Goal: Complete application form: Complete application form

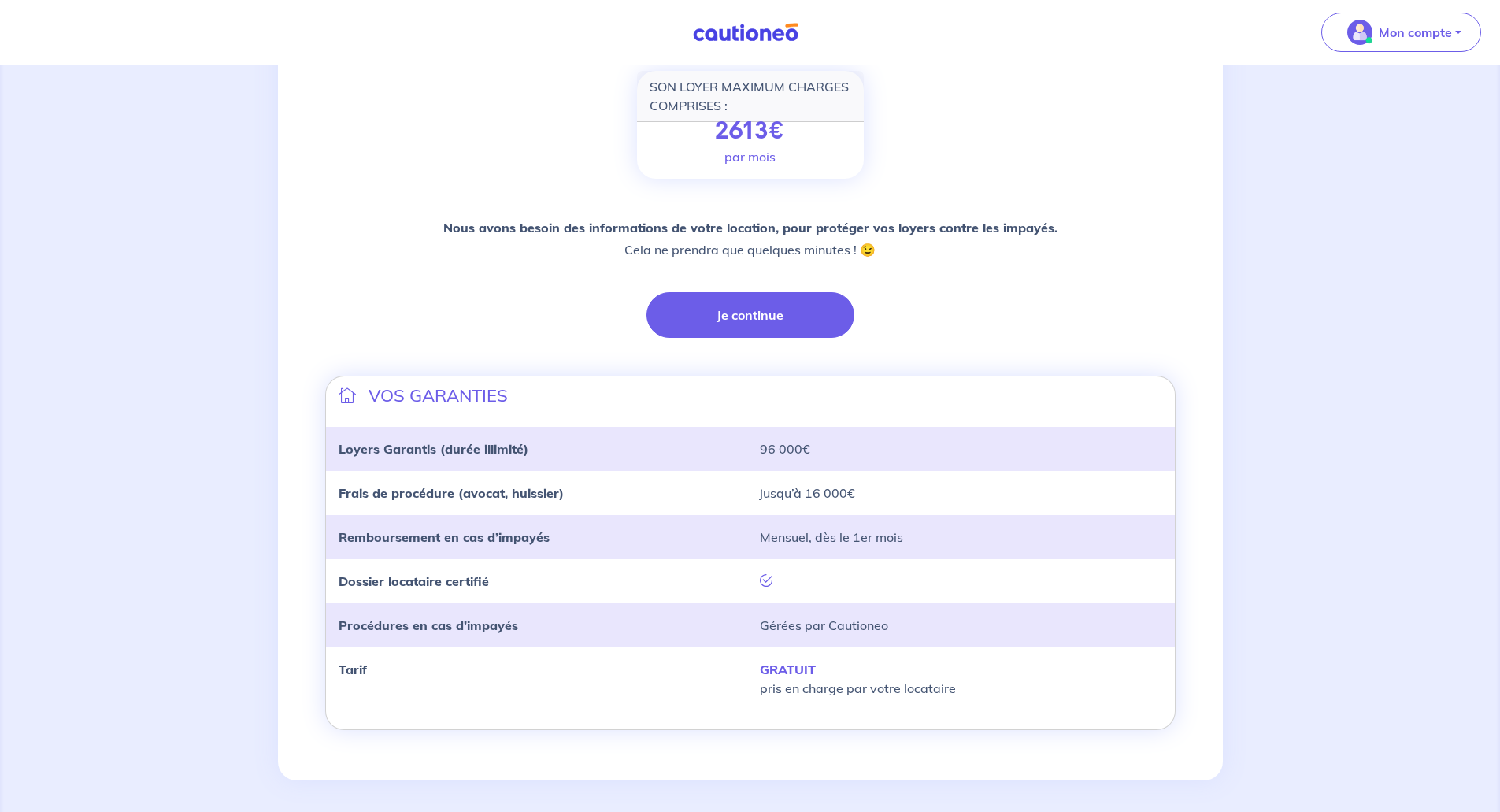
scroll to position [236, 0]
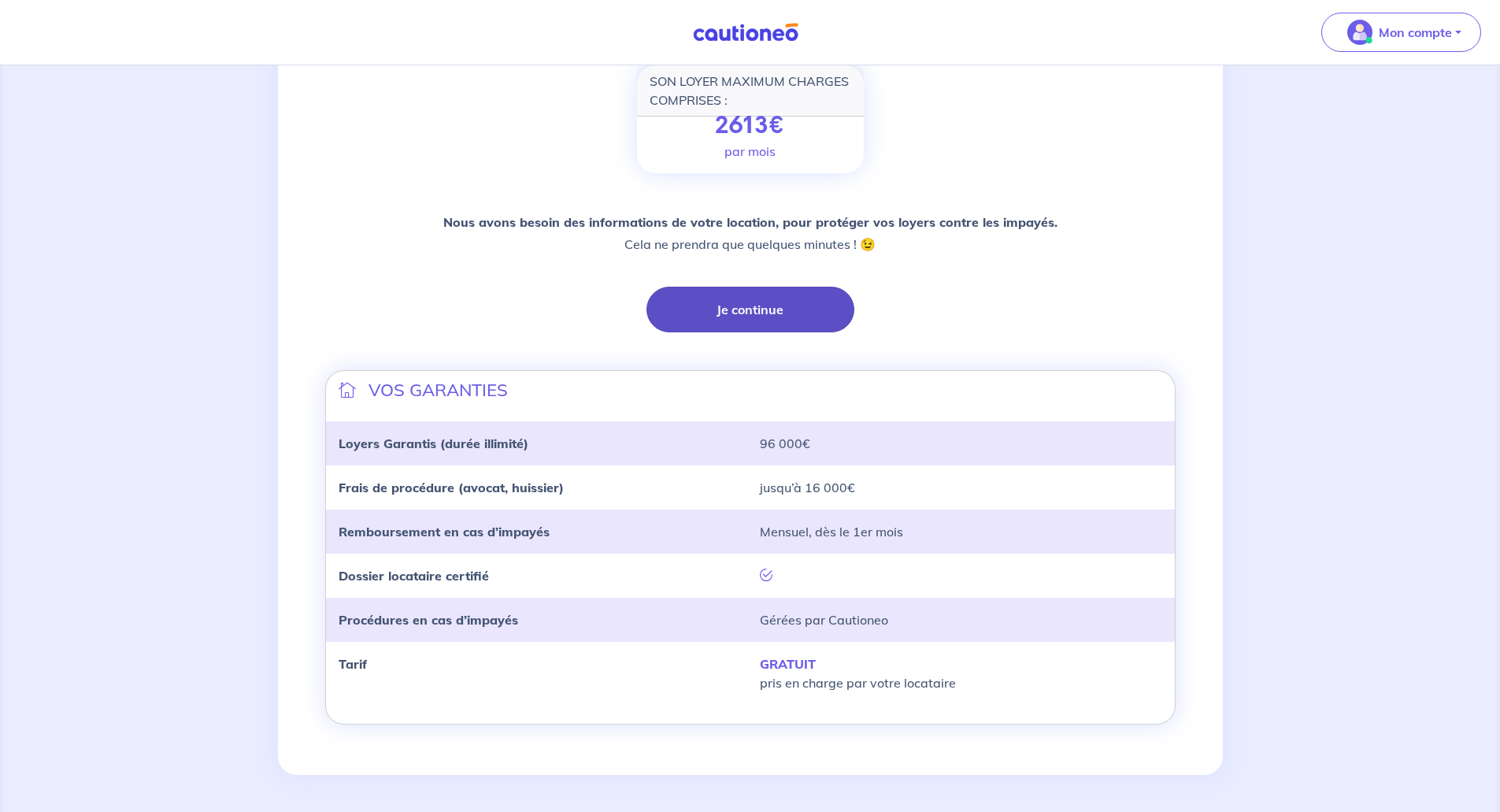
click at [740, 305] on button "Je continue" at bounding box center [750, 309] width 208 height 46
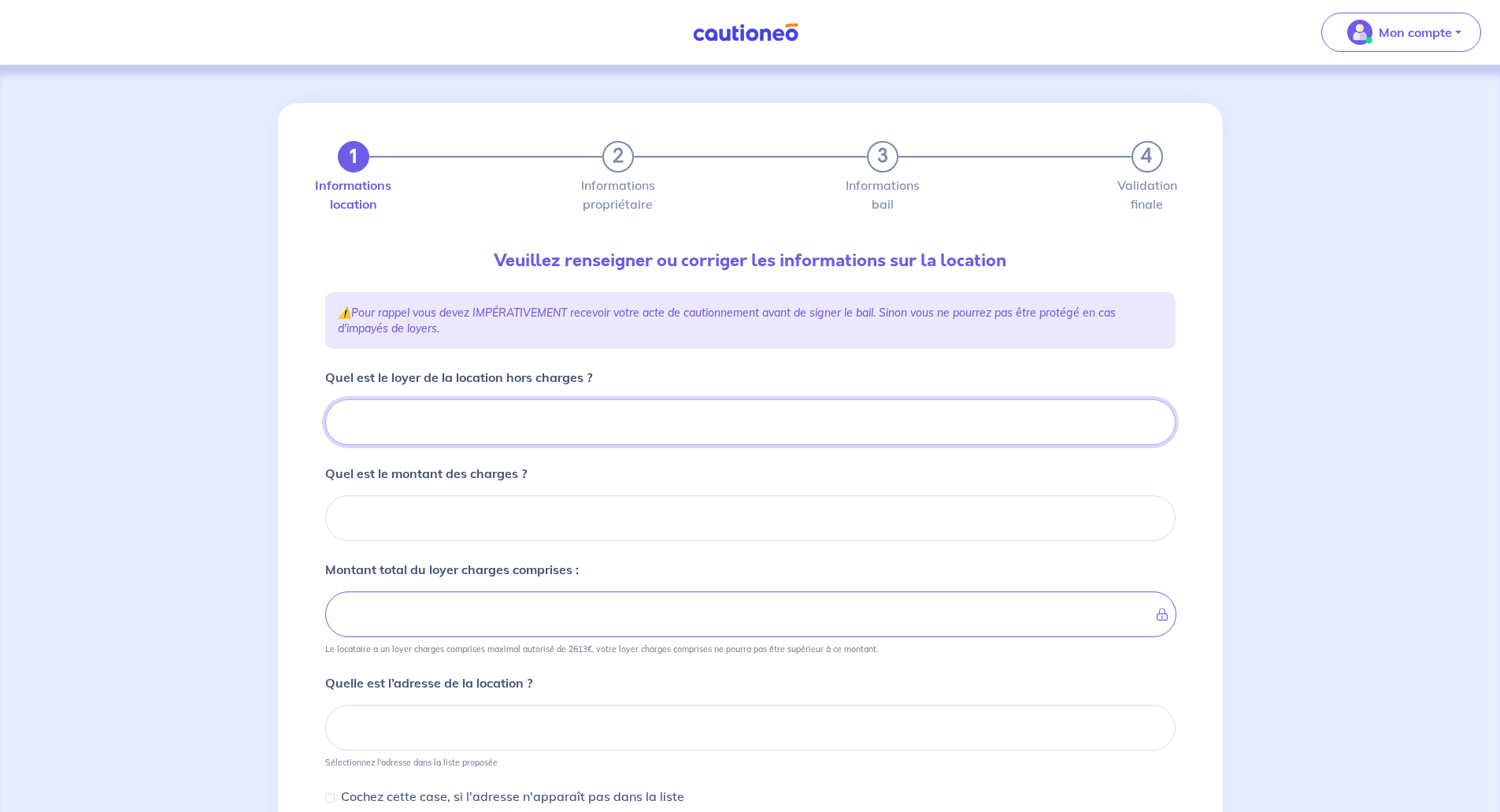
click at [398, 410] on input "Quel est le loyer de la location hors charges ?" at bounding box center [750, 422] width 850 height 46
type input "23"
type input "233"
type input "2330"
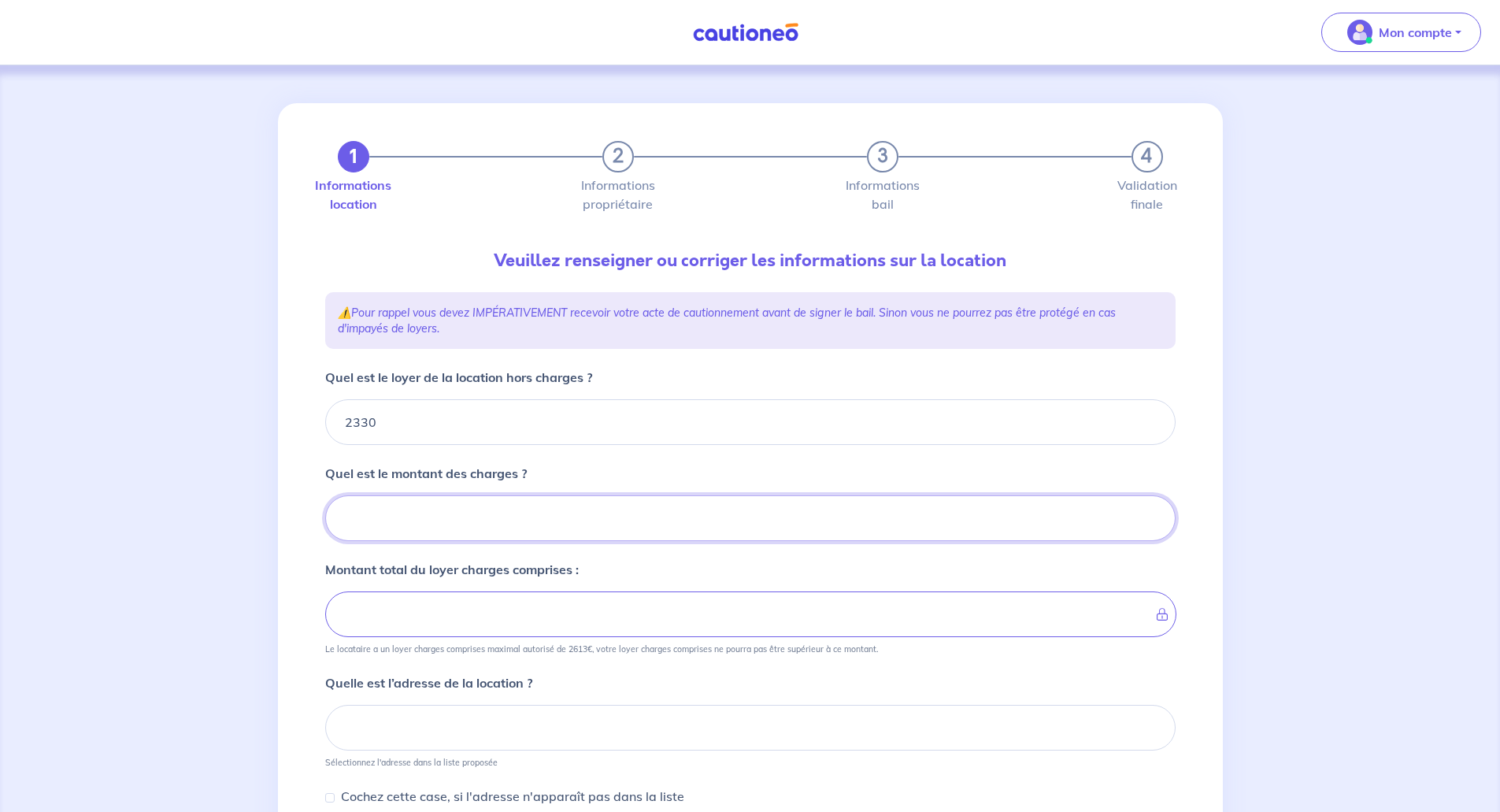
click at [358, 515] on input "Quel est le montant des charges ?" at bounding box center [750, 518] width 850 height 46
type input "17"
type input "2331"
type input "170"
type input "2500"
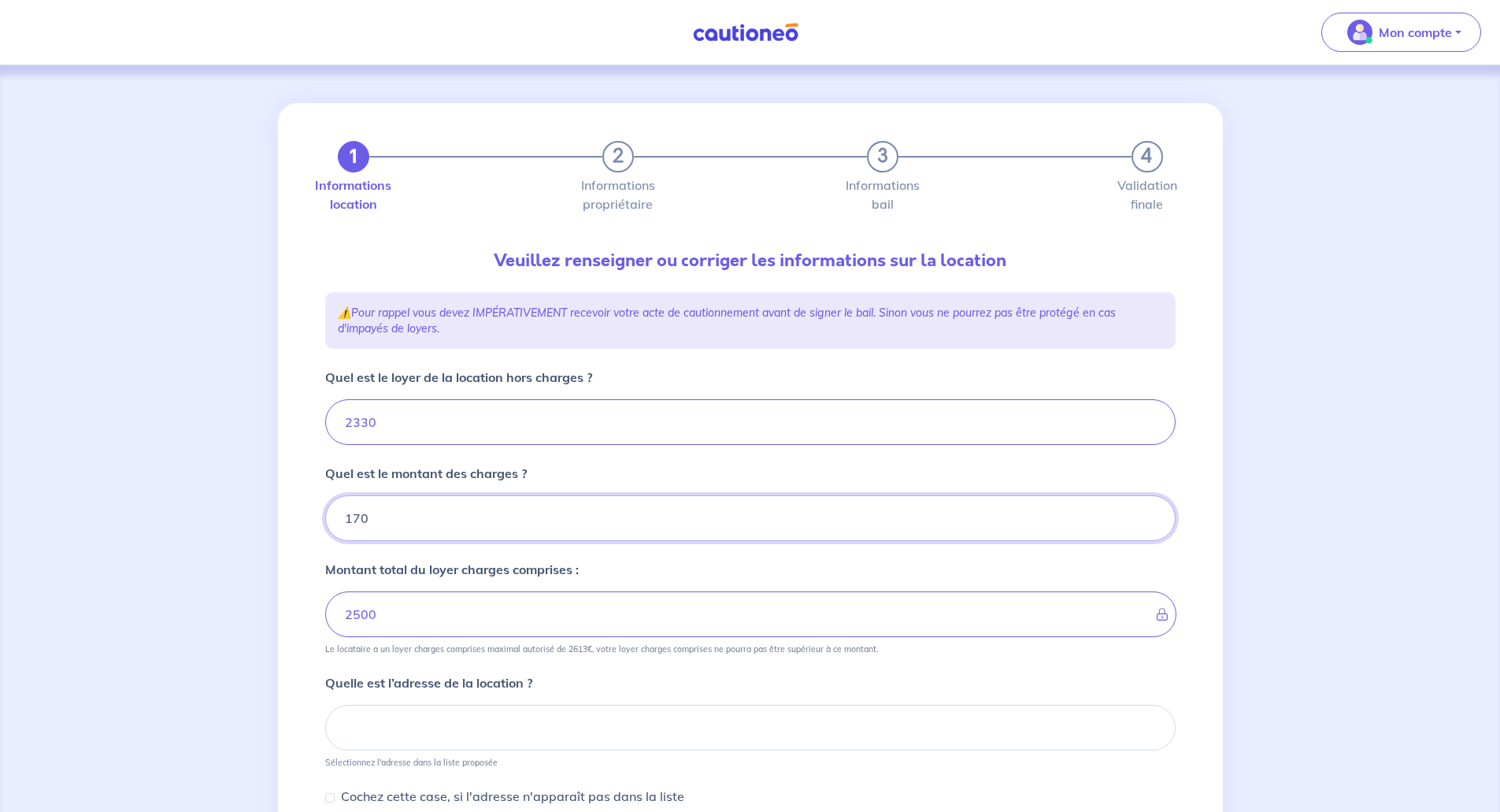
type input "170"
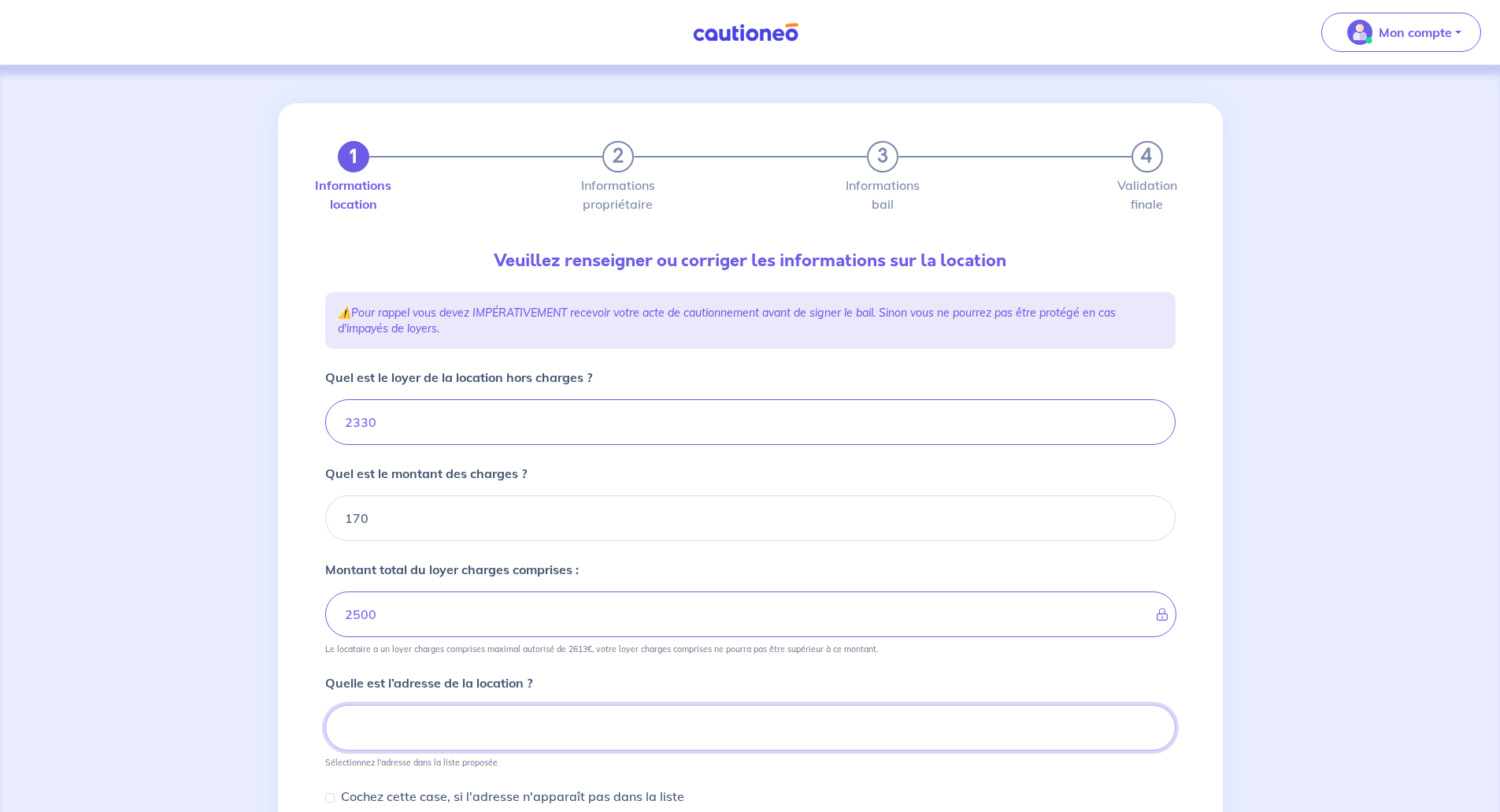
click at [373, 717] on input at bounding box center [750, 728] width 850 height 46
click at [366, 763] on strong "[STREET_ADDRESS]" at bounding box center [385, 761] width 95 height 12
type input "[STREET_ADDRESS]"
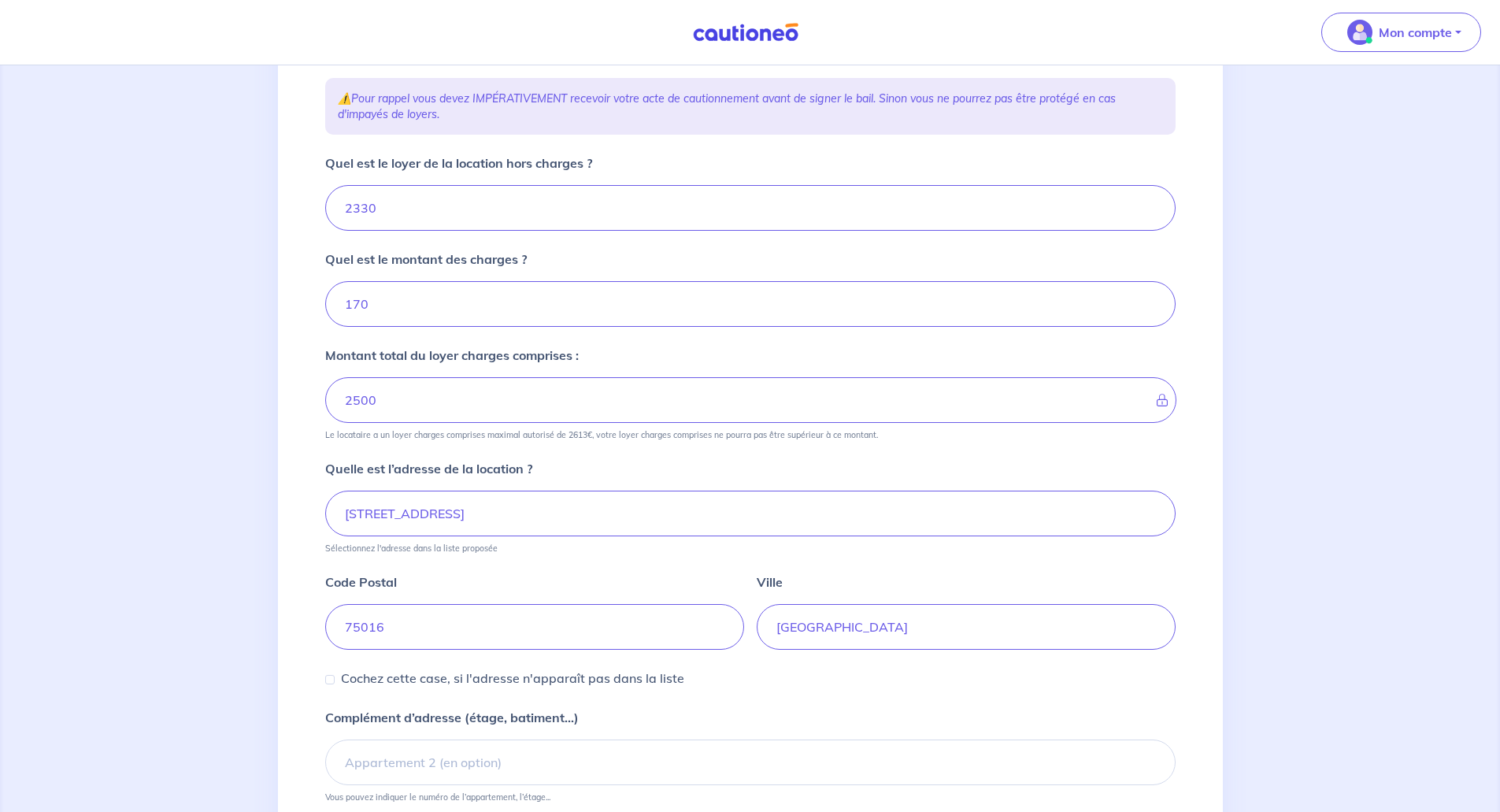
scroll to position [315, 0]
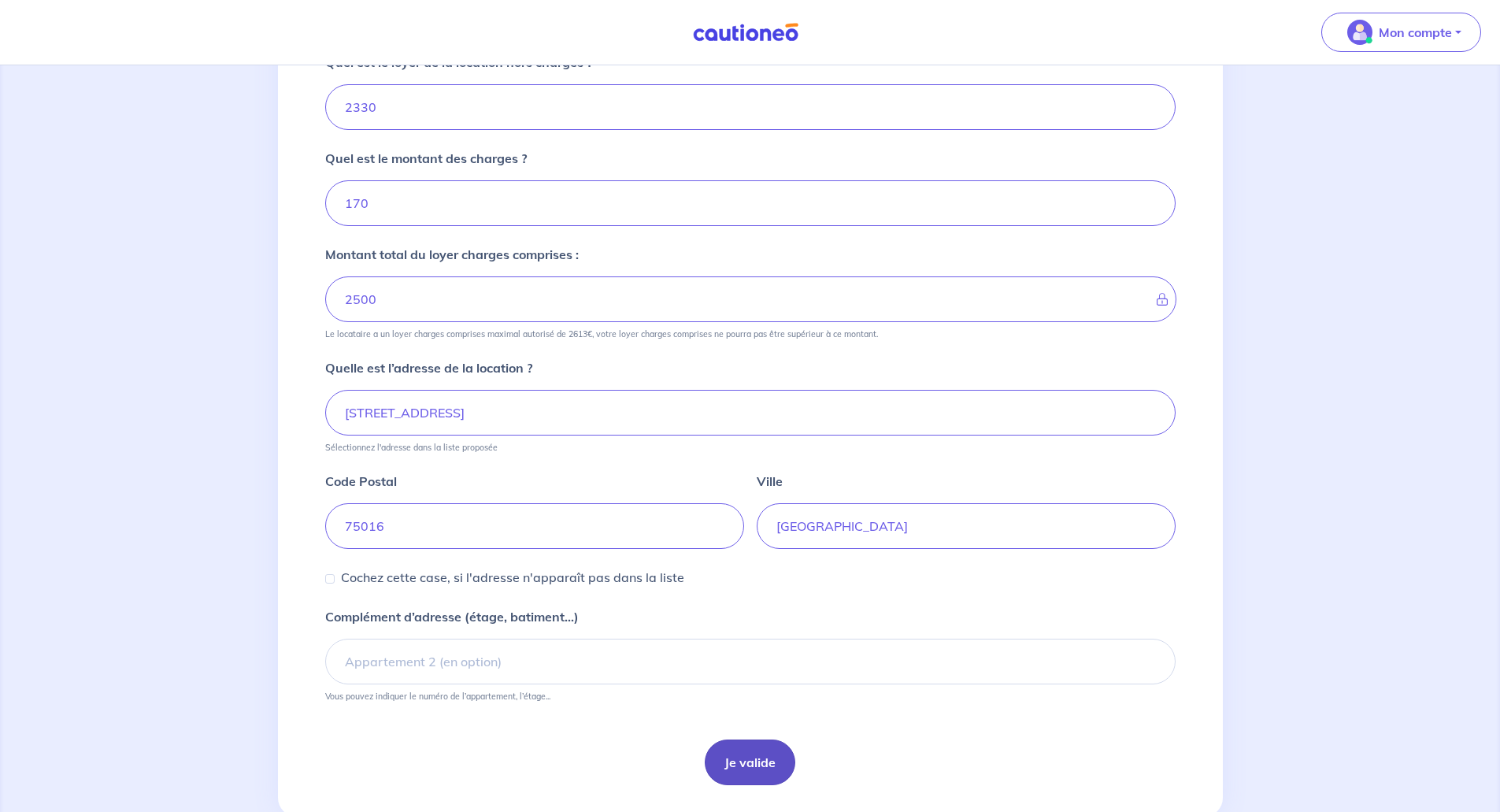
click at [750, 756] on button "Je valide" at bounding box center [750, 762] width 90 height 46
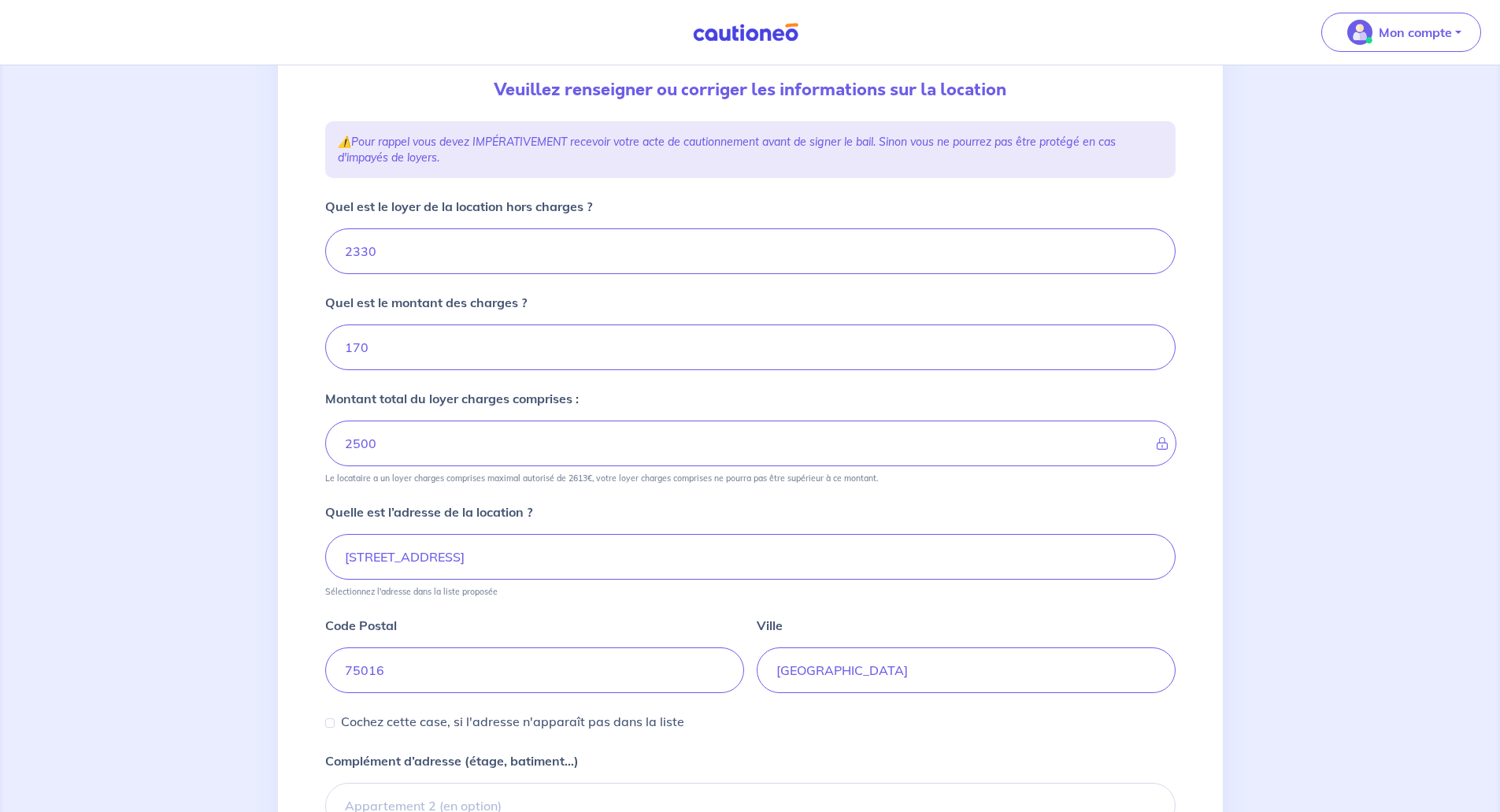
scroll to position [357, 0]
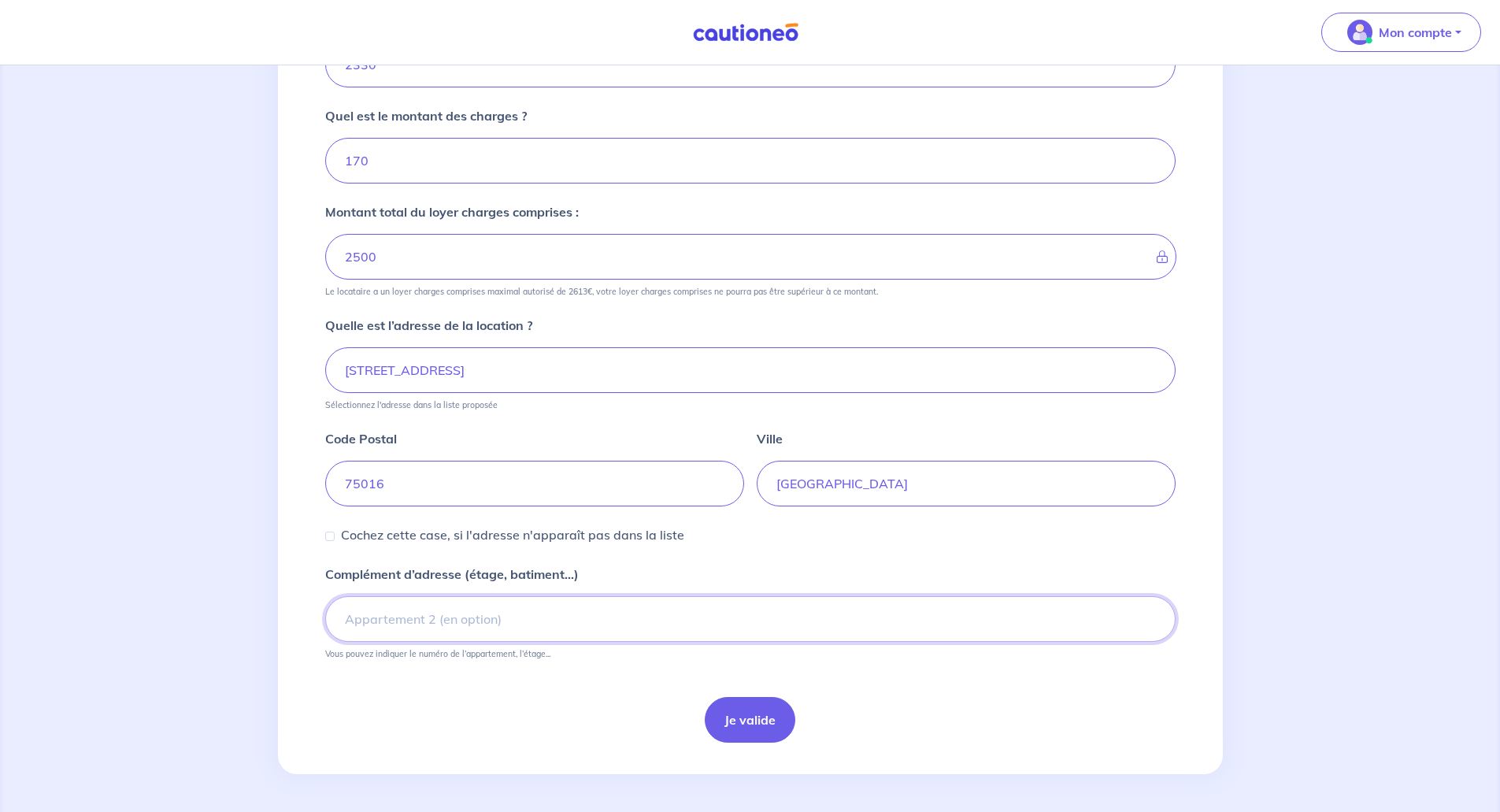
click at [410, 624] on input "Complément d’adresse (étage, batiment...)" at bounding box center [750, 619] width 850 height 46
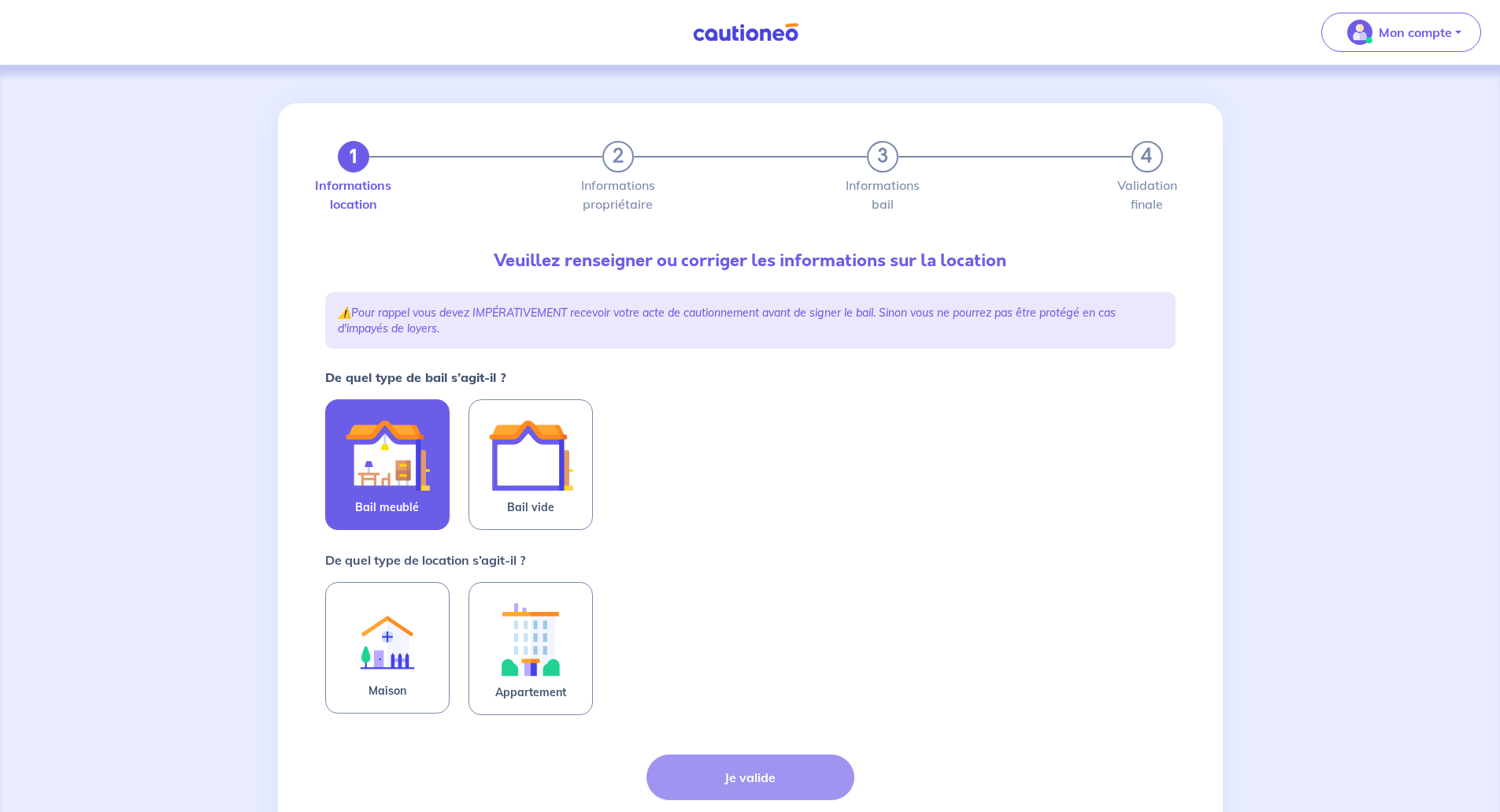
click at [352, 445] on img at bounding box center [387, 455] width 85 height 85
click at [0, 0] on input "Bail meublé" at bounding box center [0, 0] width 0 height 0
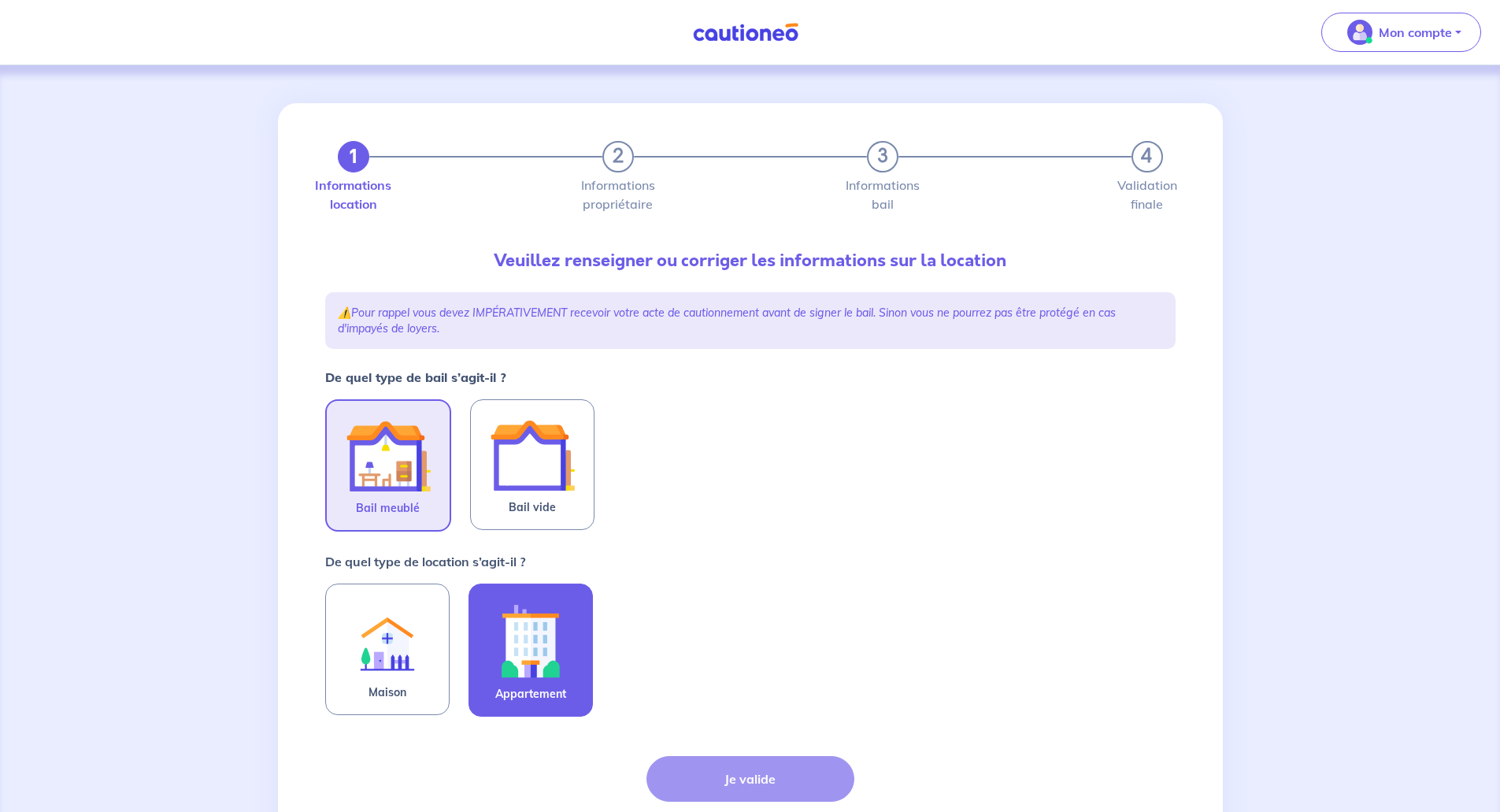
click at [543, 662] on img at bounding box center [531, 640] width 85 height 87
click at [0, 0] on input "Appartement" at bounding box center [0, 0] width 0 height 0
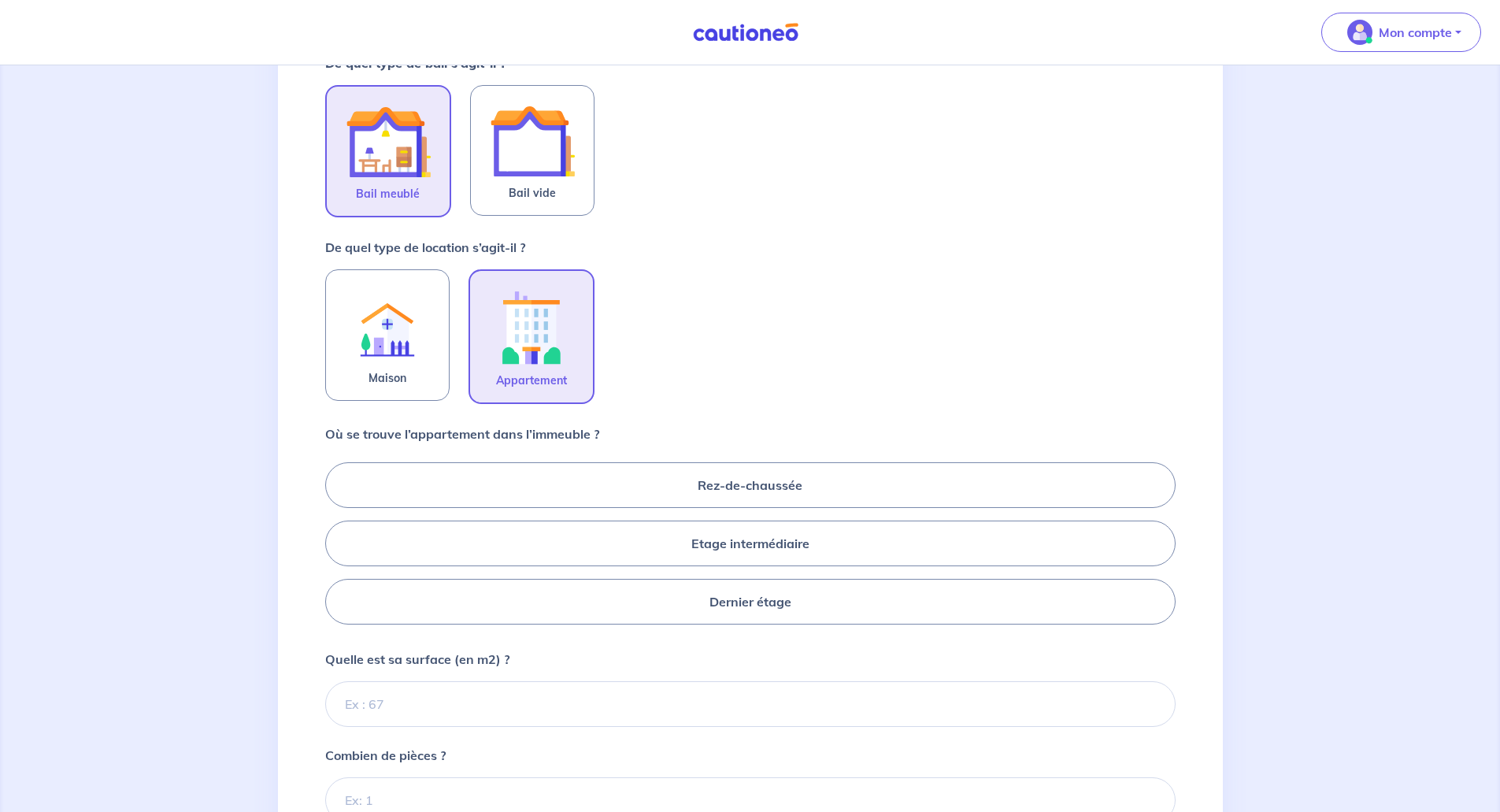
scroll to position [315, 0]
click at [729, 543] on label "Etage intermédiaire" at bounding box center [750, 542] width 850 height 46
click at [335, 543] on input "Etage intermédiaire" at bounding box center [330, 542] width 10 height 10
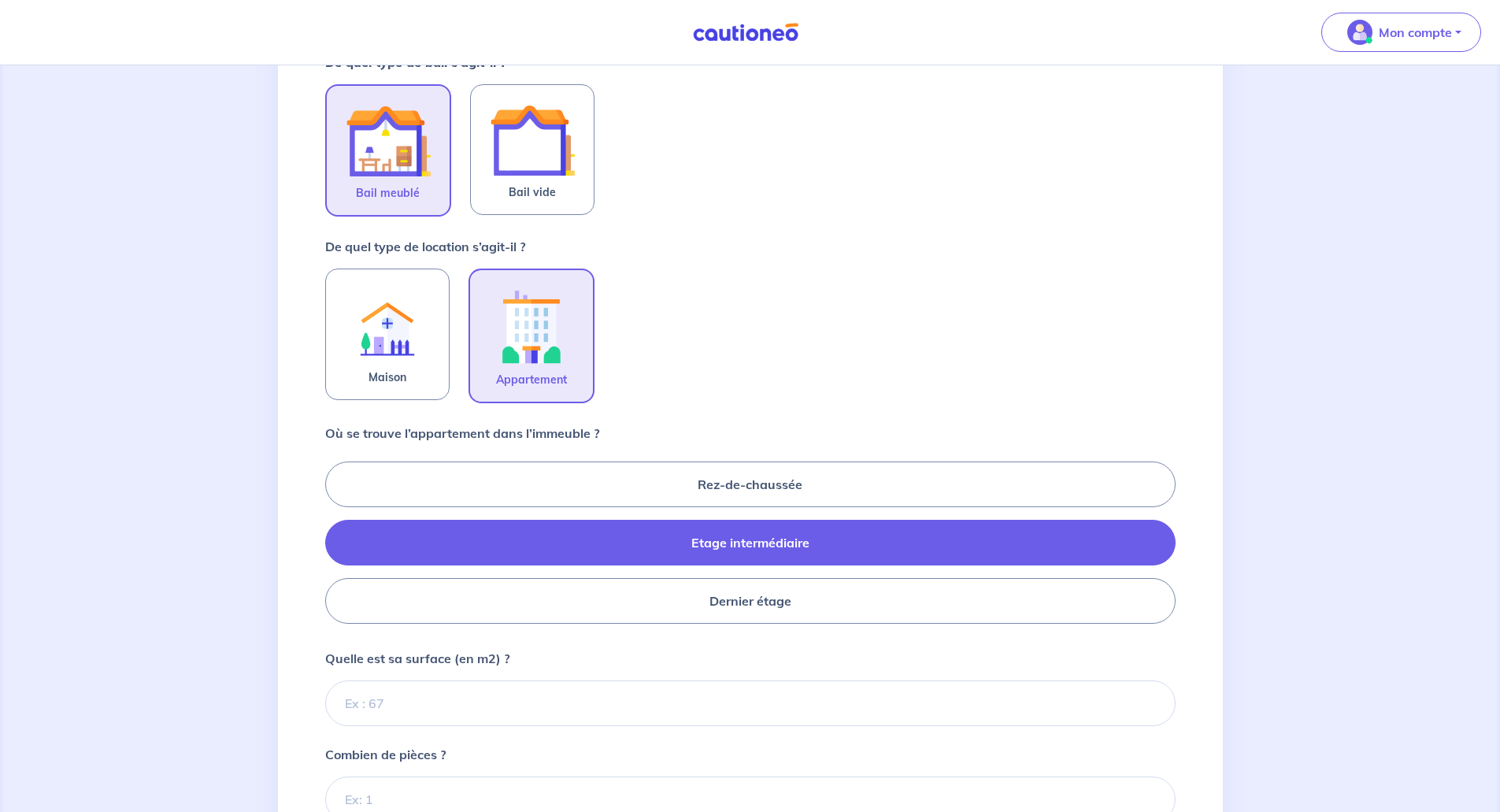
radio input "true"
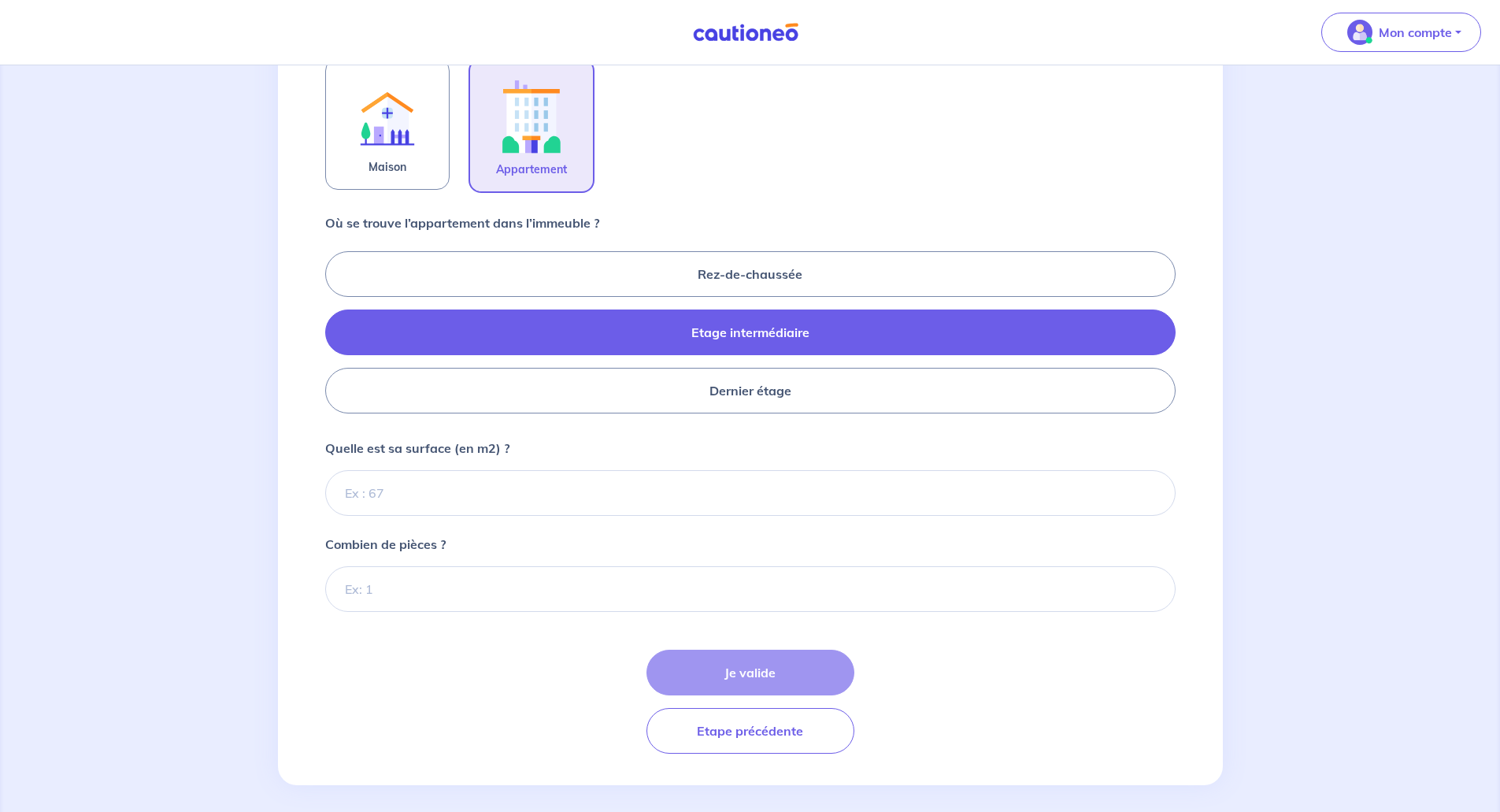
scroll to position [536, 0]
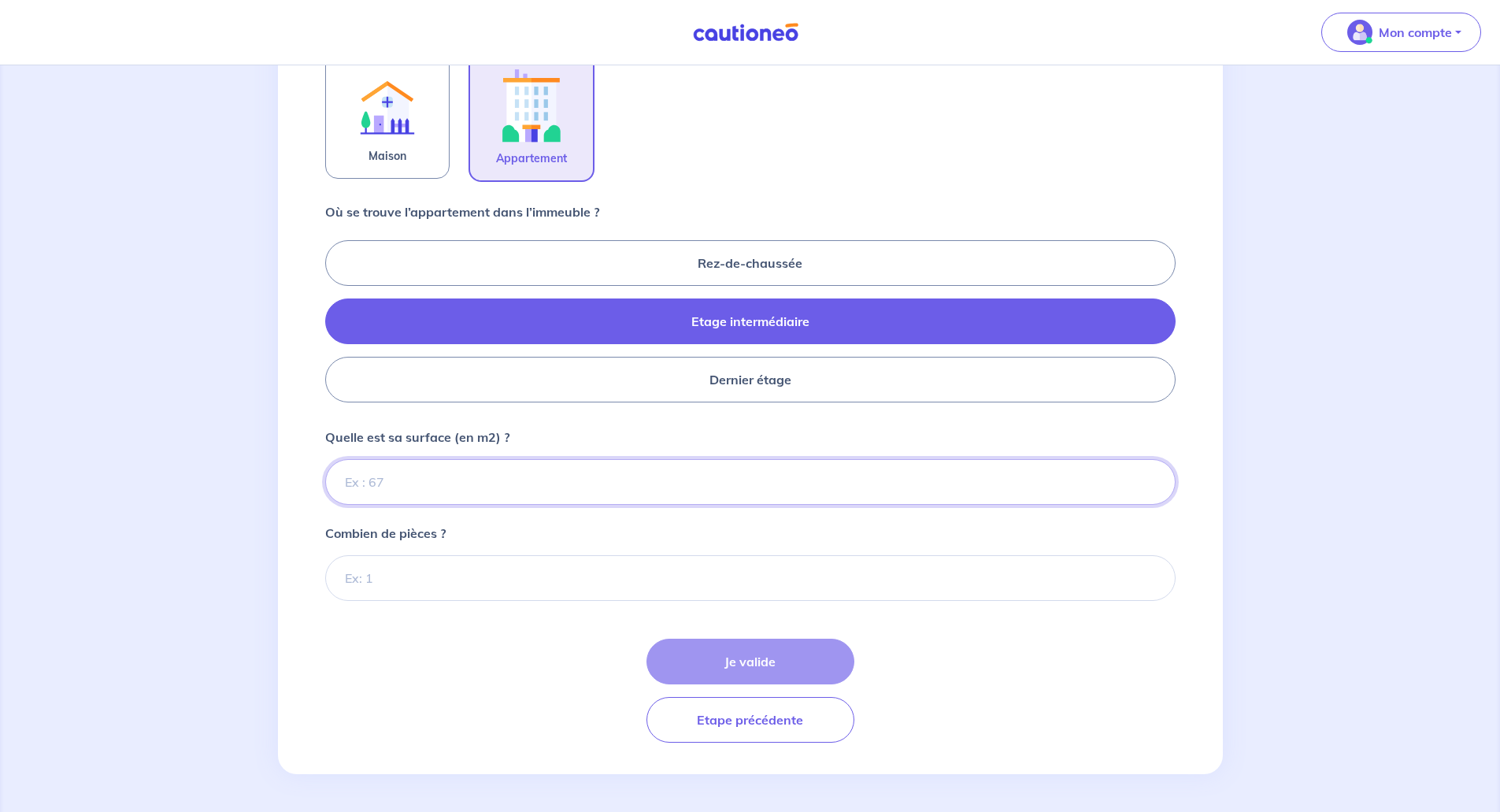
click at [450, 476] on input "Quelle est sa surface (en m2) ?" at bounding box center [750, 482] width 850 height 46
type input "58"
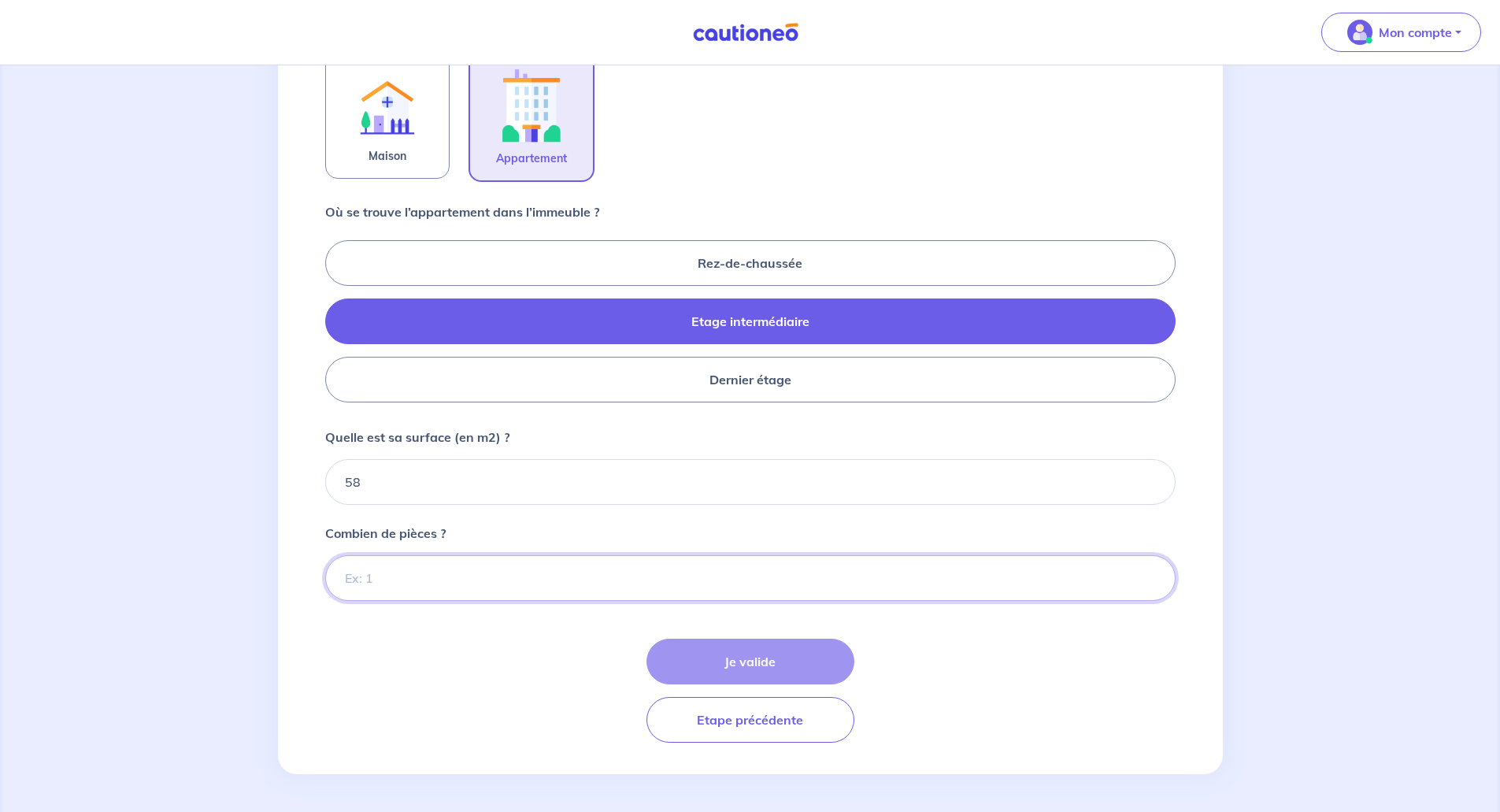
click at [395, 579] on input "Combien de pièces ?" at bounding box center [750, 578] width 850 height 46
type input "2"
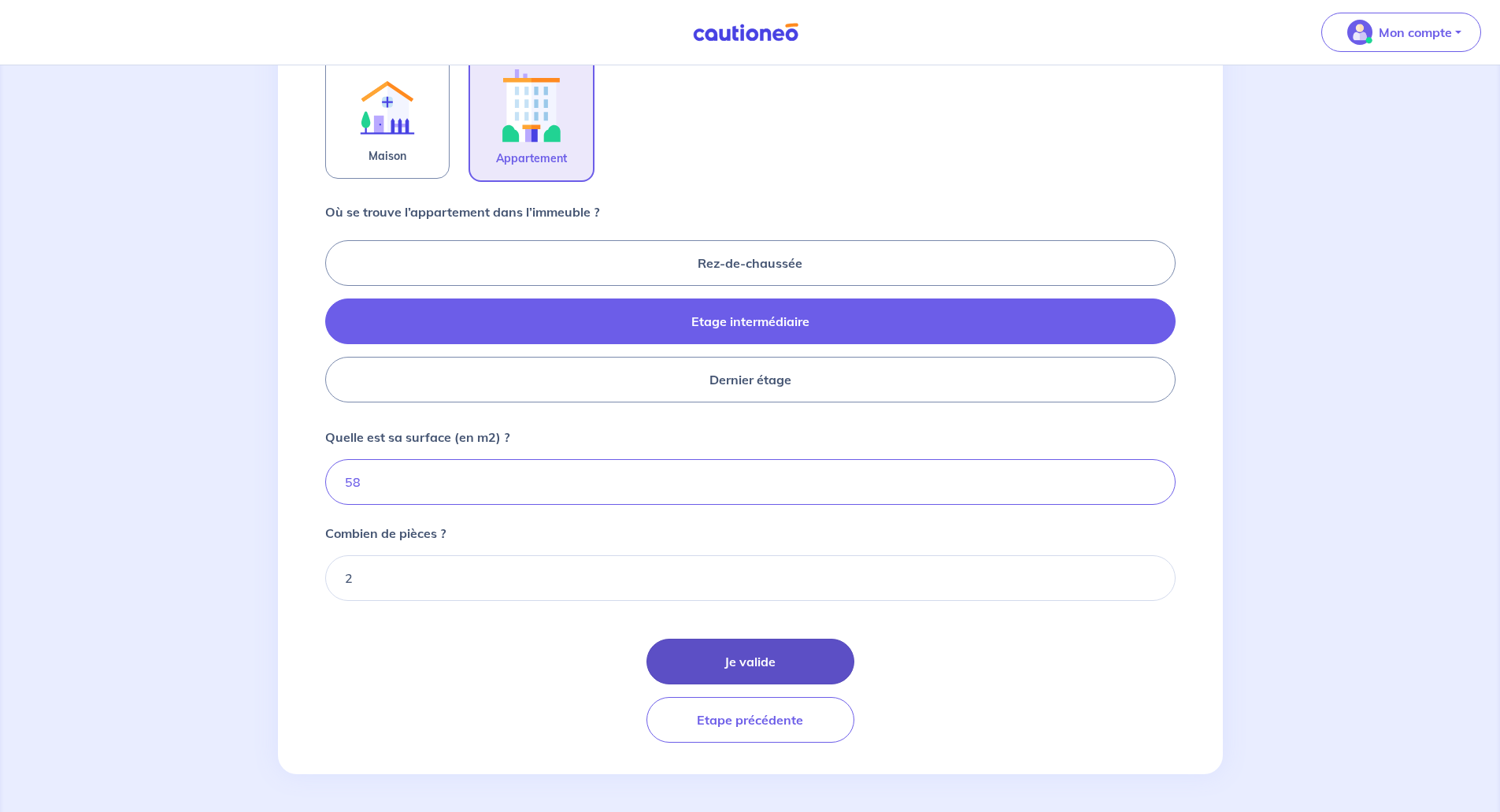
click at [754, 660] on button "Je valide" at bounding box center [750, 662] width 208 height 46
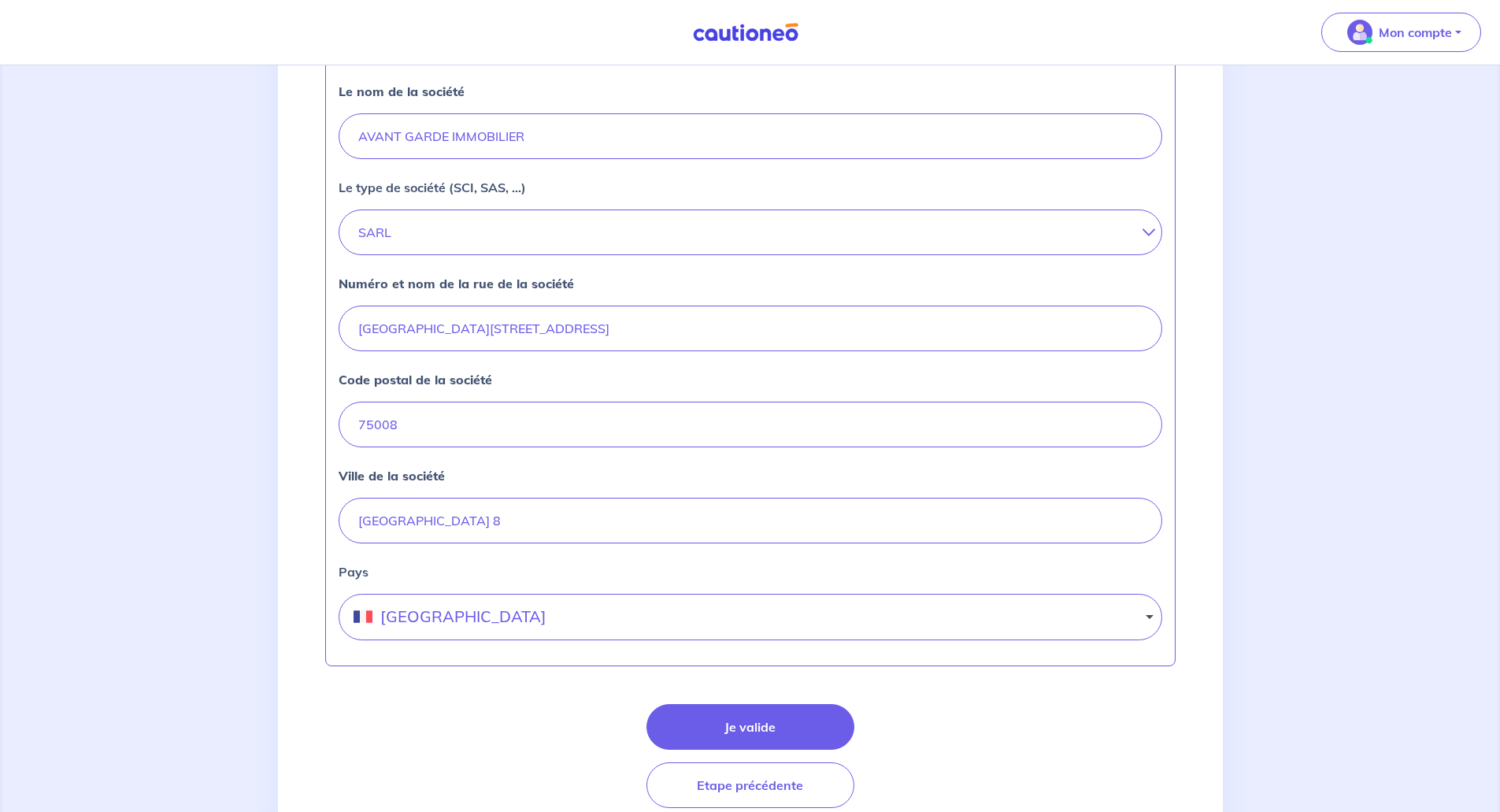
scroll to position [524, 0]
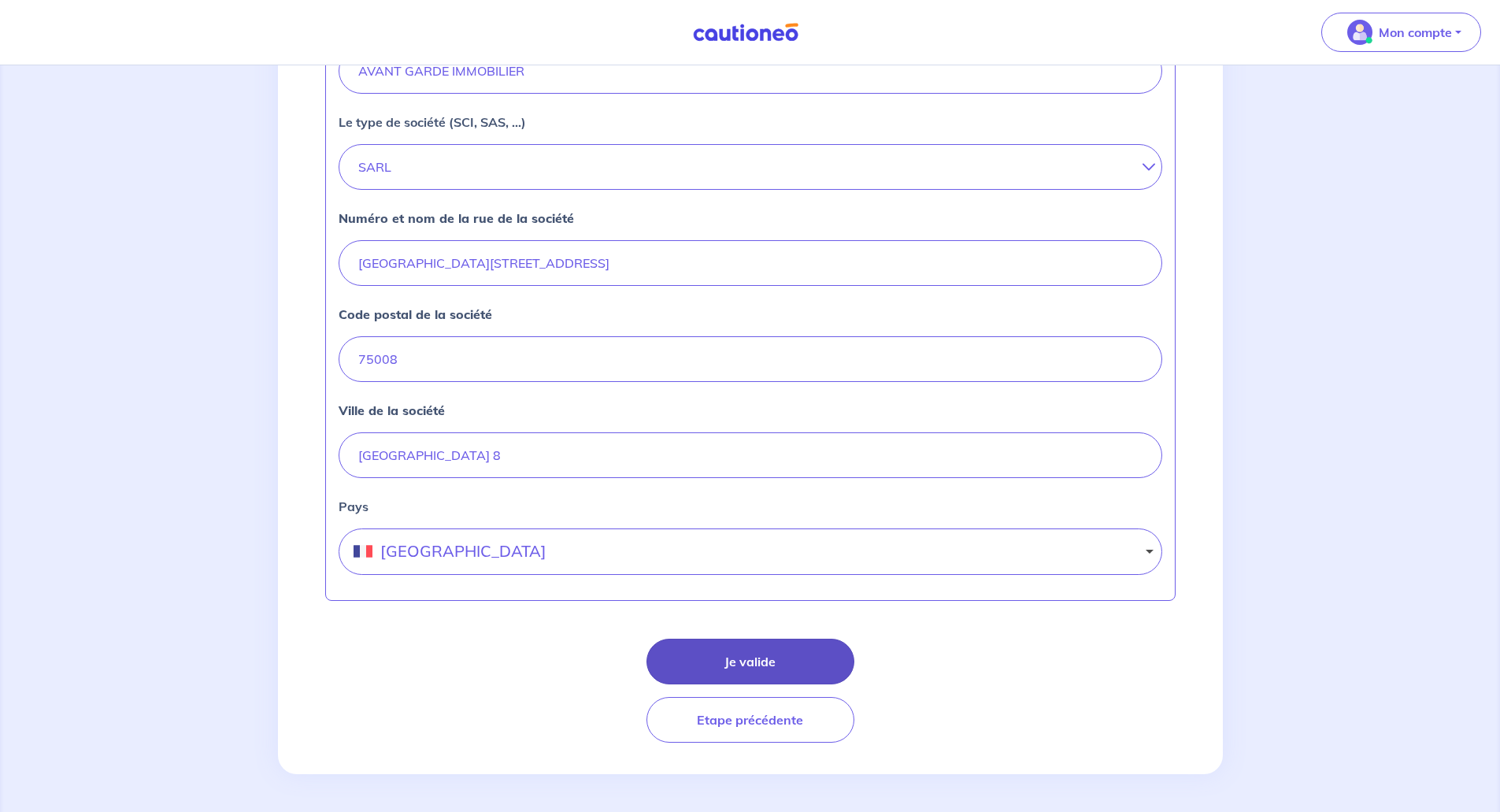
click at [758, 651] on button "Je valide" at bounding box center [750, 662] width 208 height 46
select select "FR"
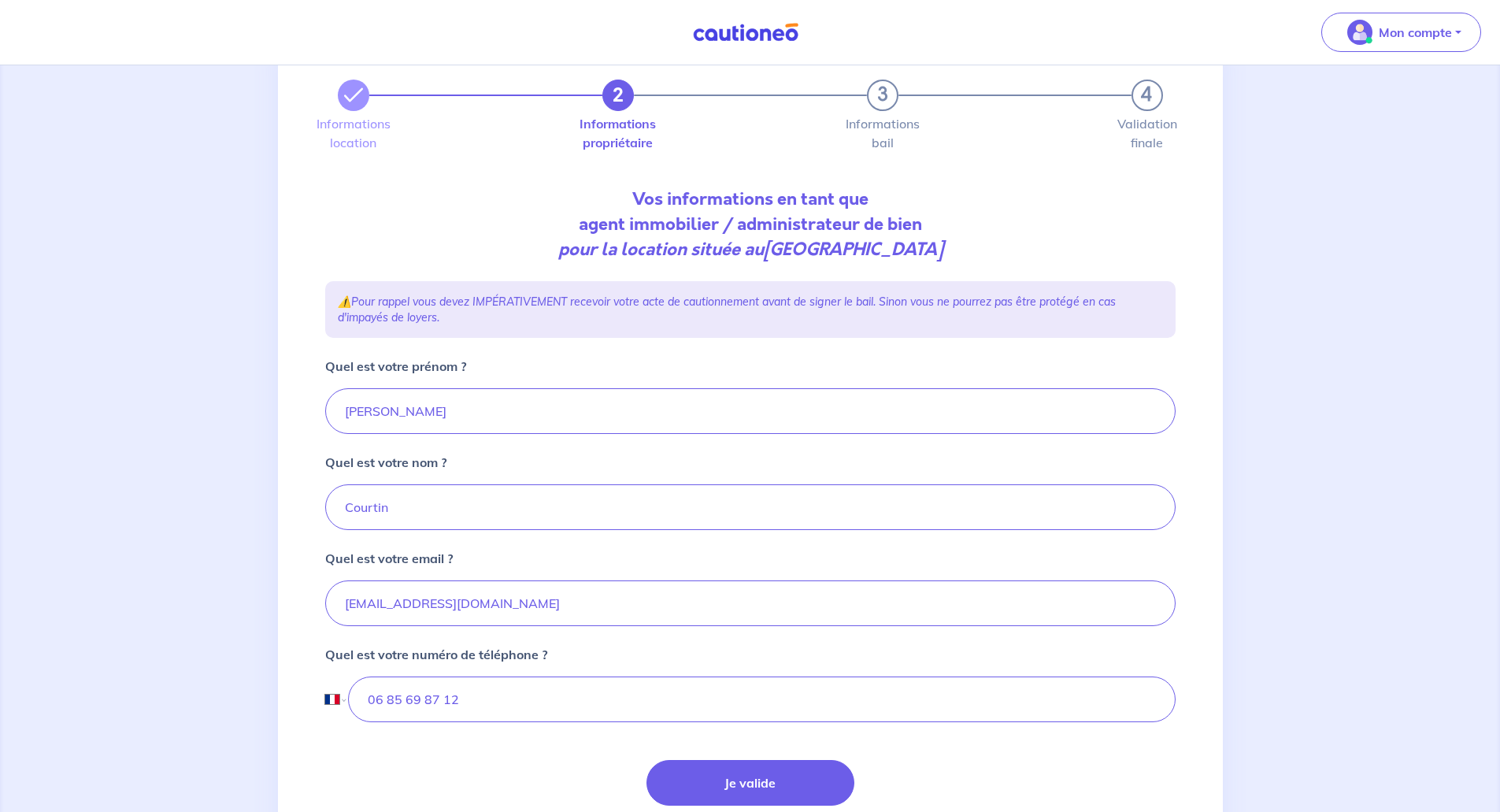
scroll to position [183, 0]
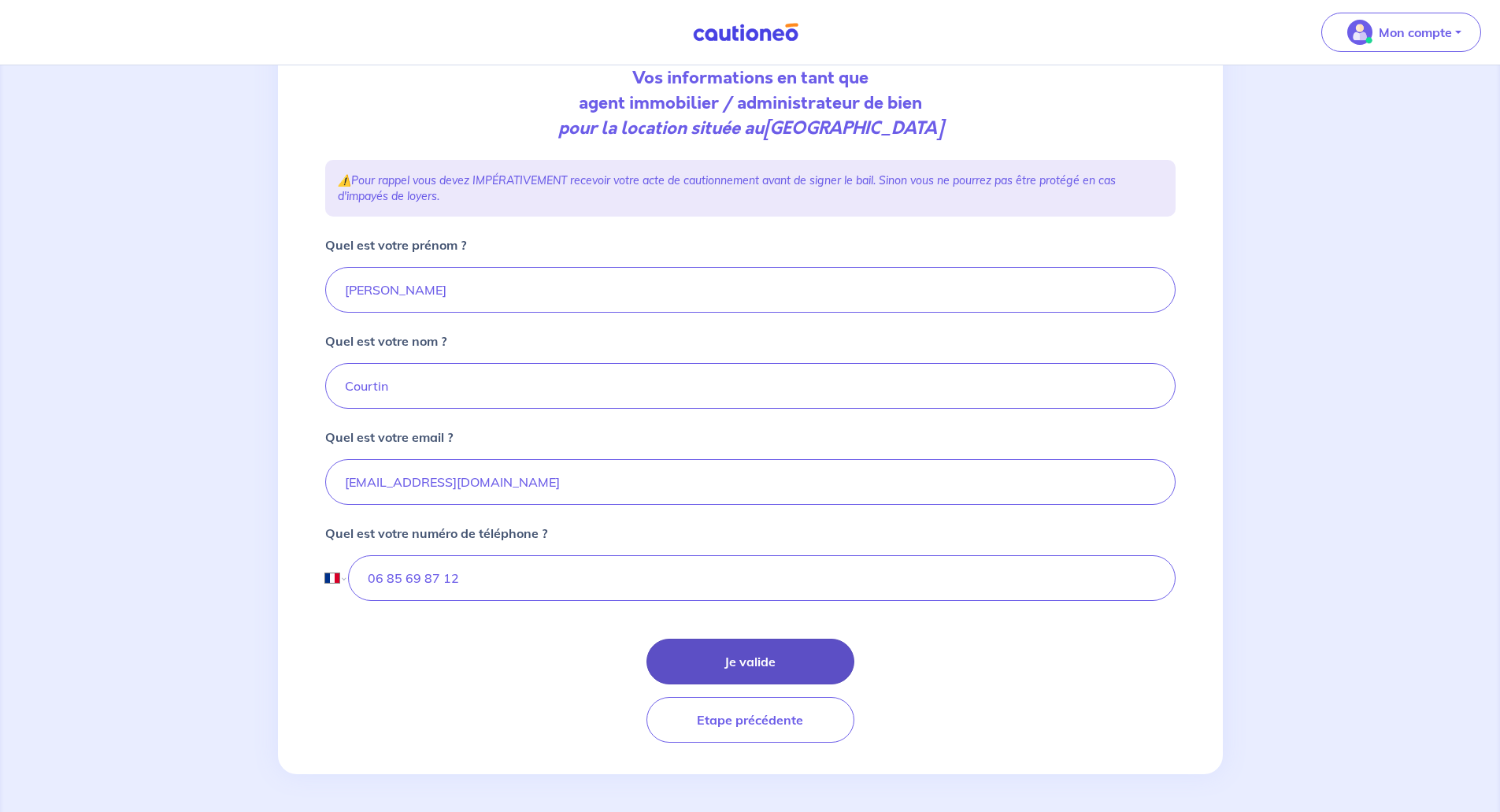
click at [770, 654] on button "Je valide" at bounding box center [750, 662] width 208 height 46
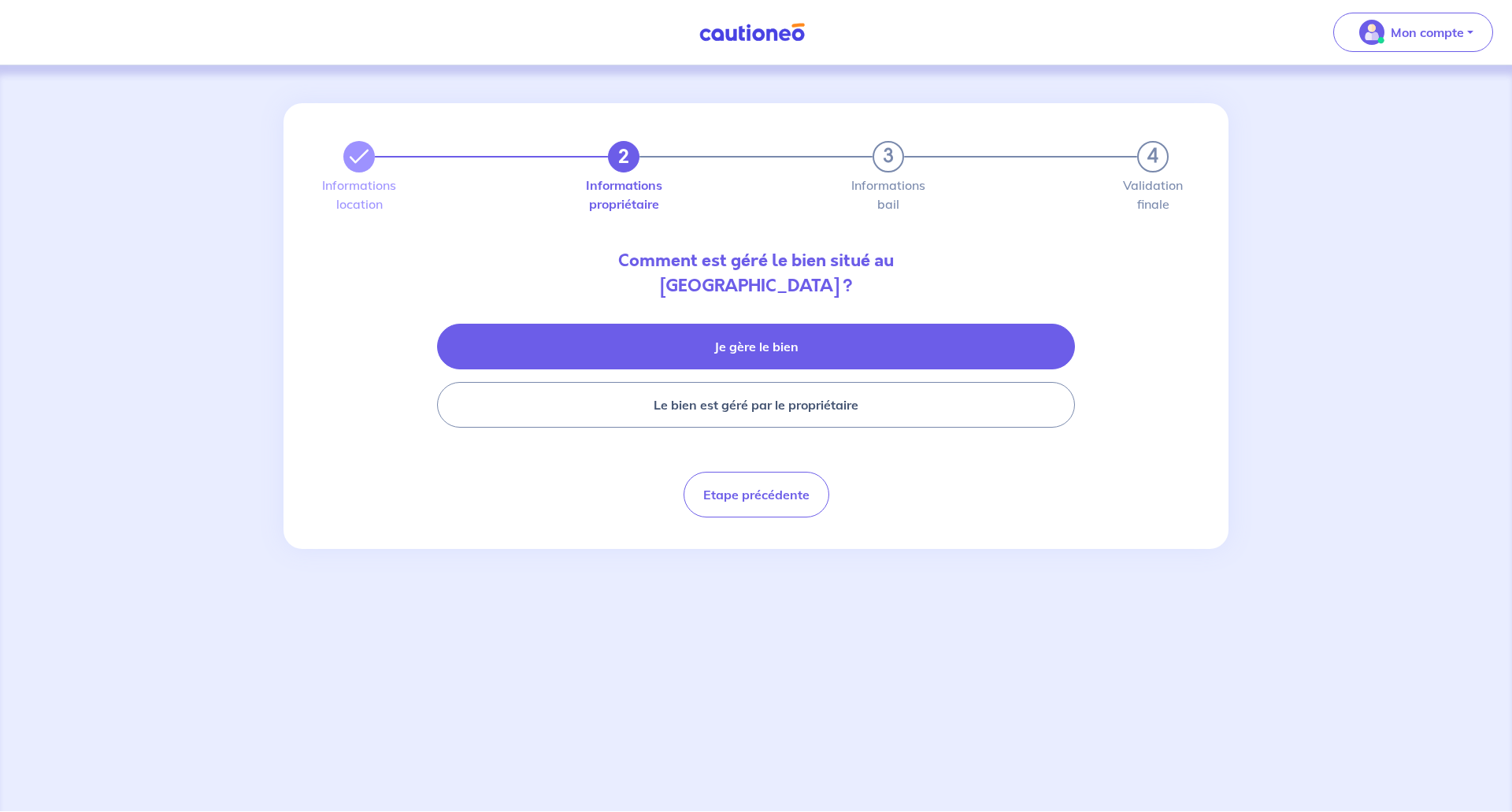
click at [767, 341] on button "Je gère le bien" at bounding box center [756, 346] width 638 height 46
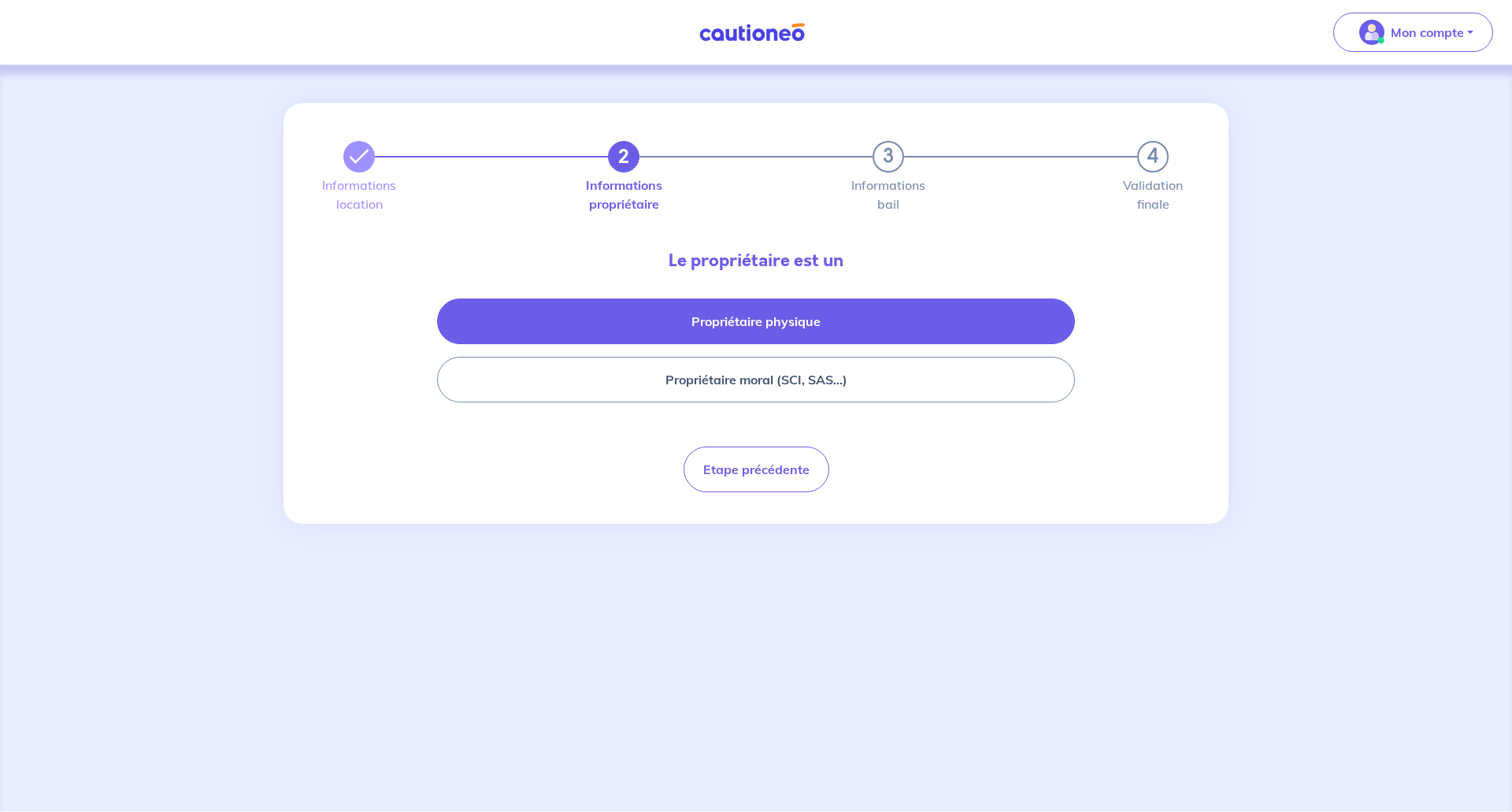
click at [766, 319] on button "Propriétaire physique" at bounding box center [756, 321] width 638 height 46
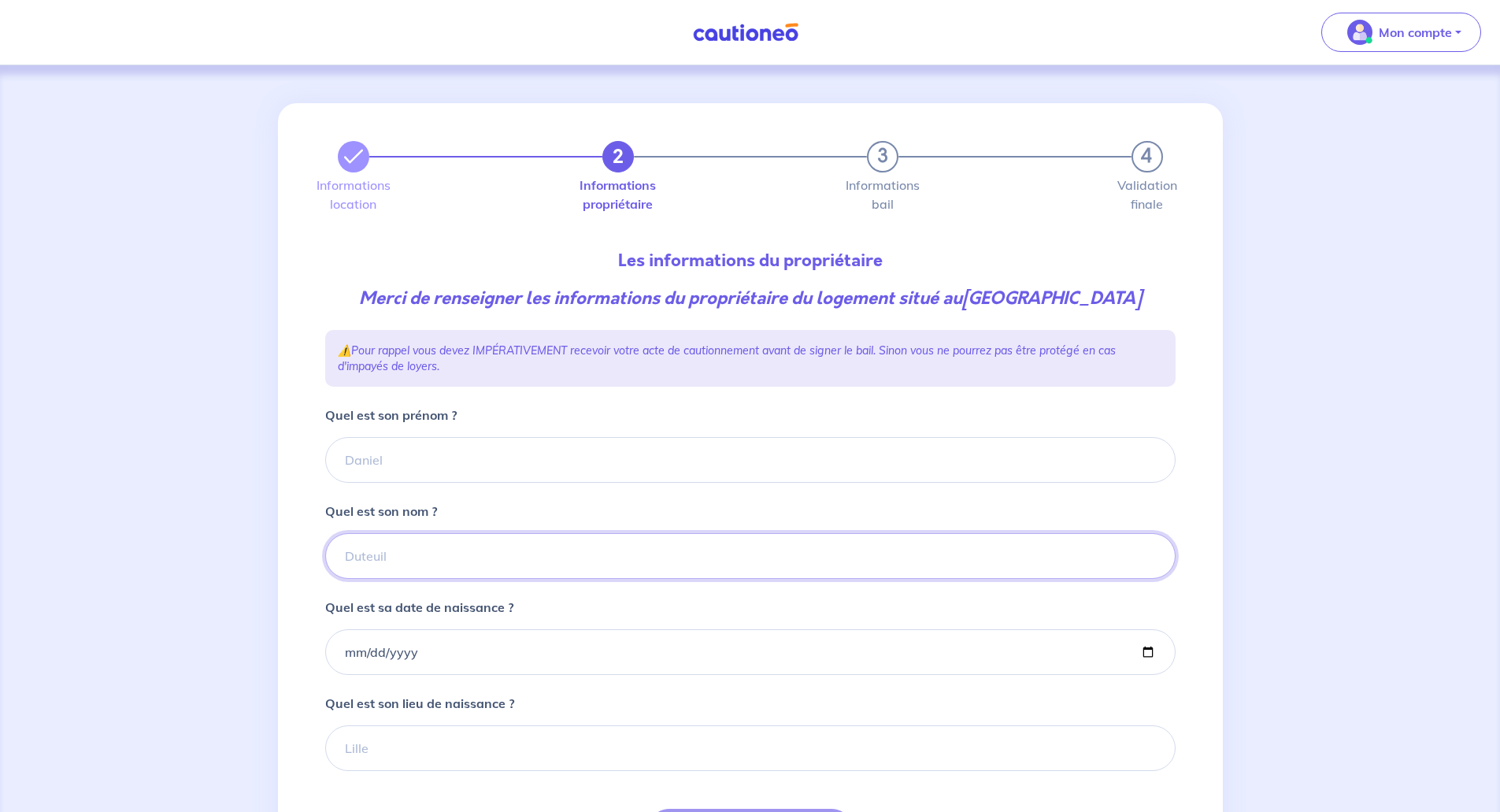
click at [385, 556] on input "Quel est son nom ?" at bounding box center [750, 556] width 850 height 46
paste input "[PERSON_NAME]"
type input "[PERSON_NAME]"
click at [404, 466] on input "Quel est son prénom ?" at bounding box center [750, 460] width 850 height 46
type input "[PERSON_NAME]"
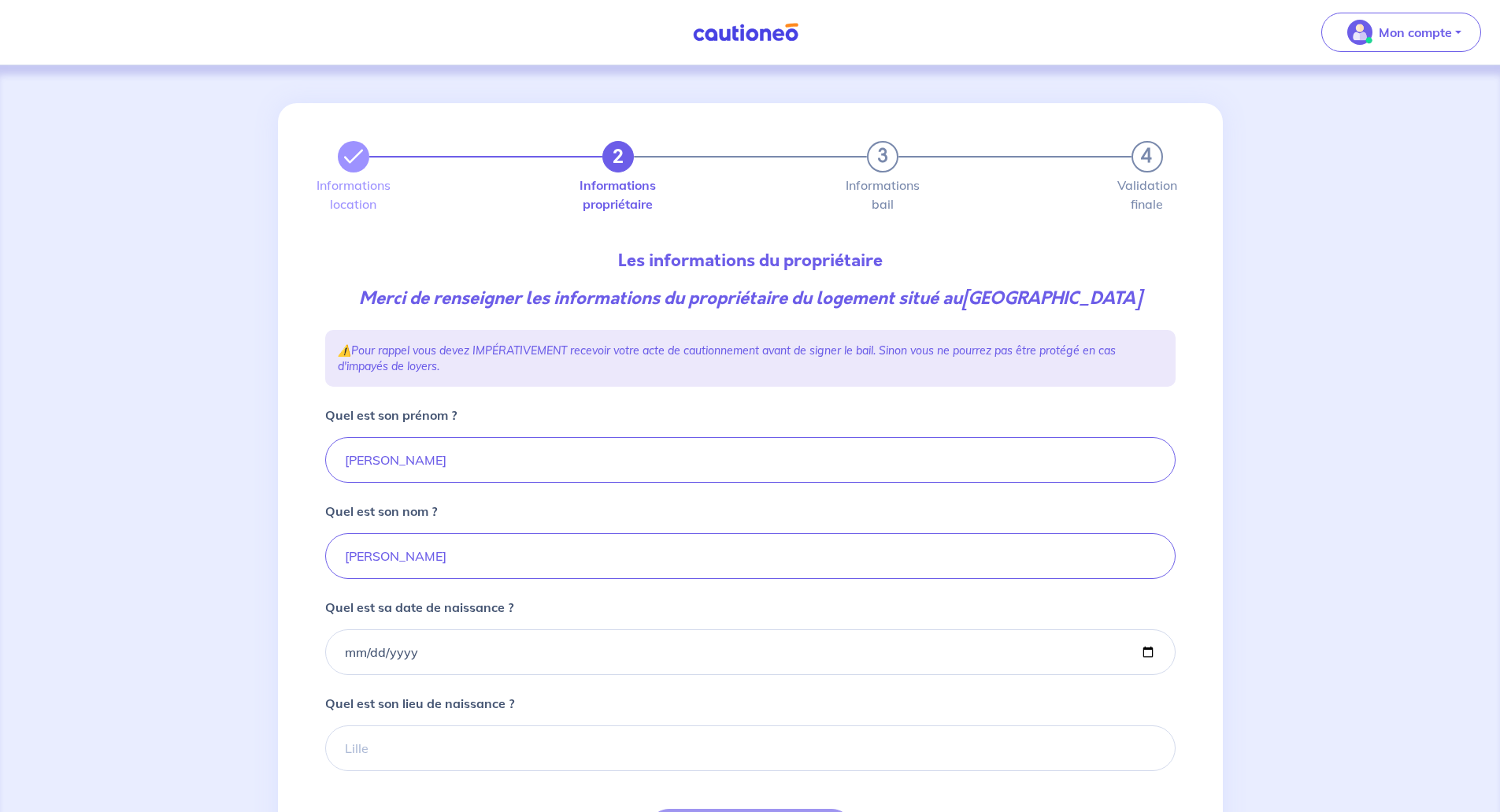
click at [265, 482] on div "2 3 4 Informations location Informations propriétaire Informations bail Validat…" at bounding box center [750, 523] width 1500 height 916
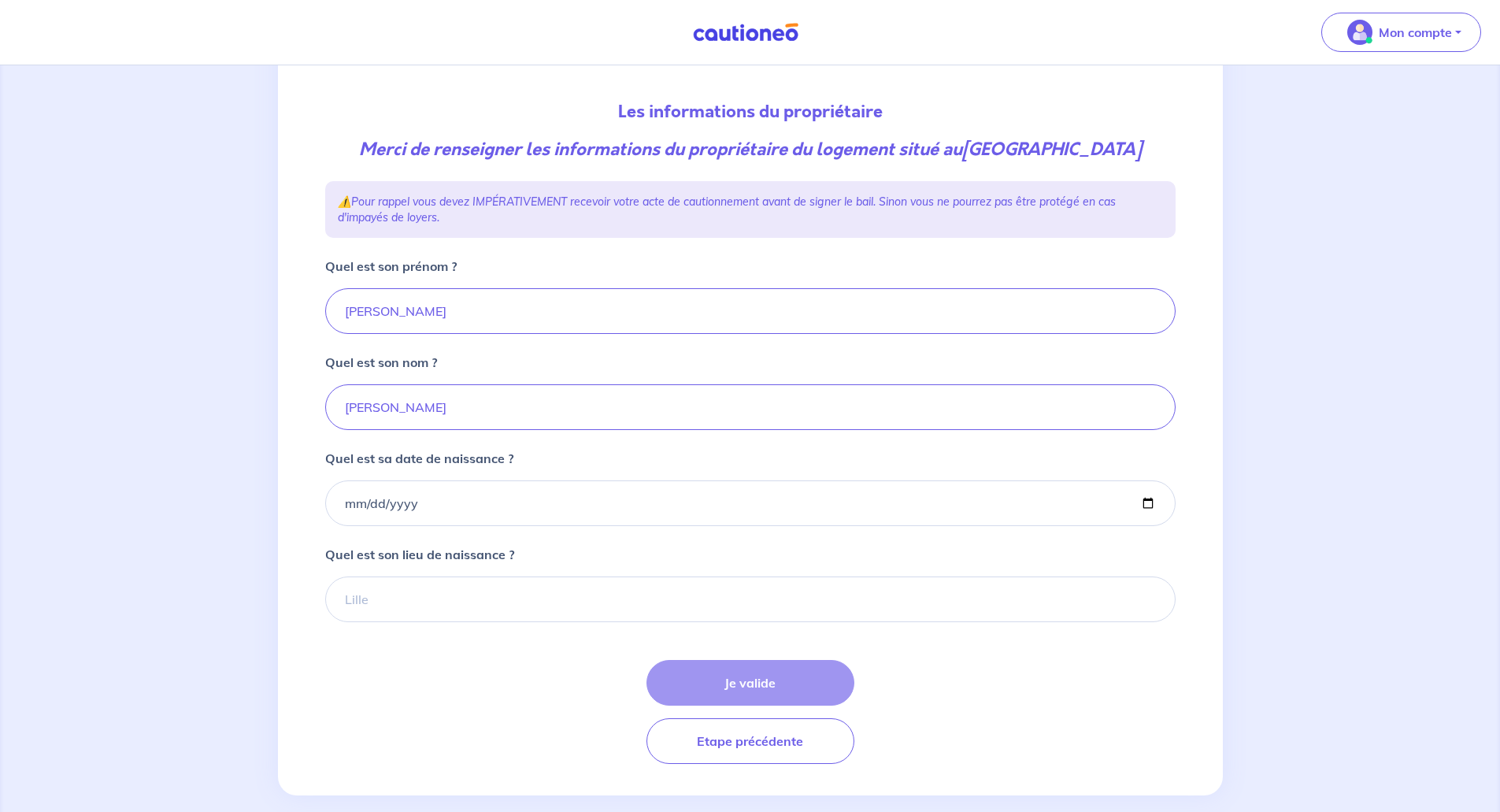
scroll to position [157, 0]
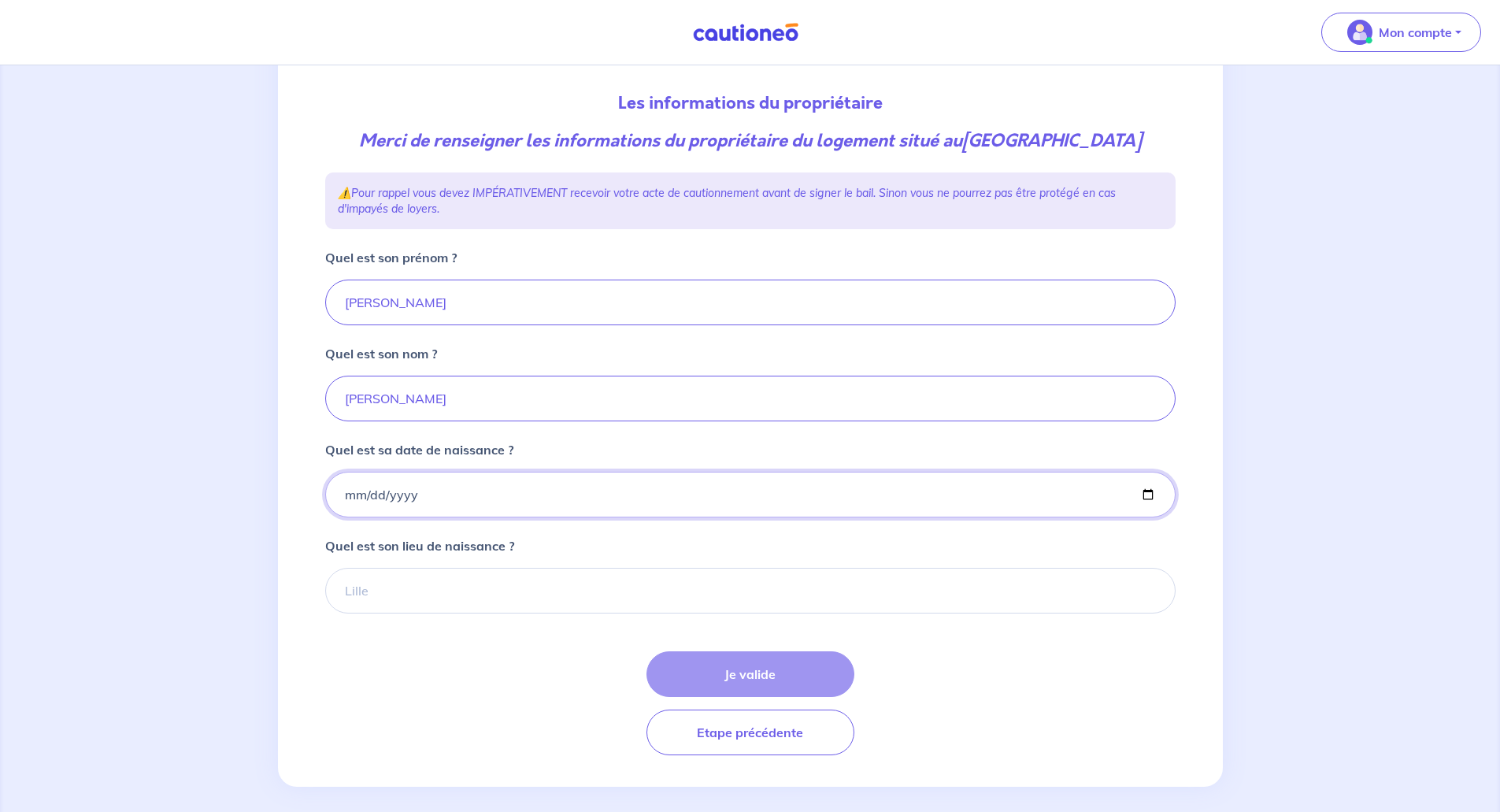
click at [348, 495] on input "Quel est sa date de naissance ?" at bounding box center [750, 494] width 850 height 46
type input "[DATE]"
click at [378, 583] on input "Quel est son lieu de naissance ?" at bounding box center [750, 591] width 850 height 46
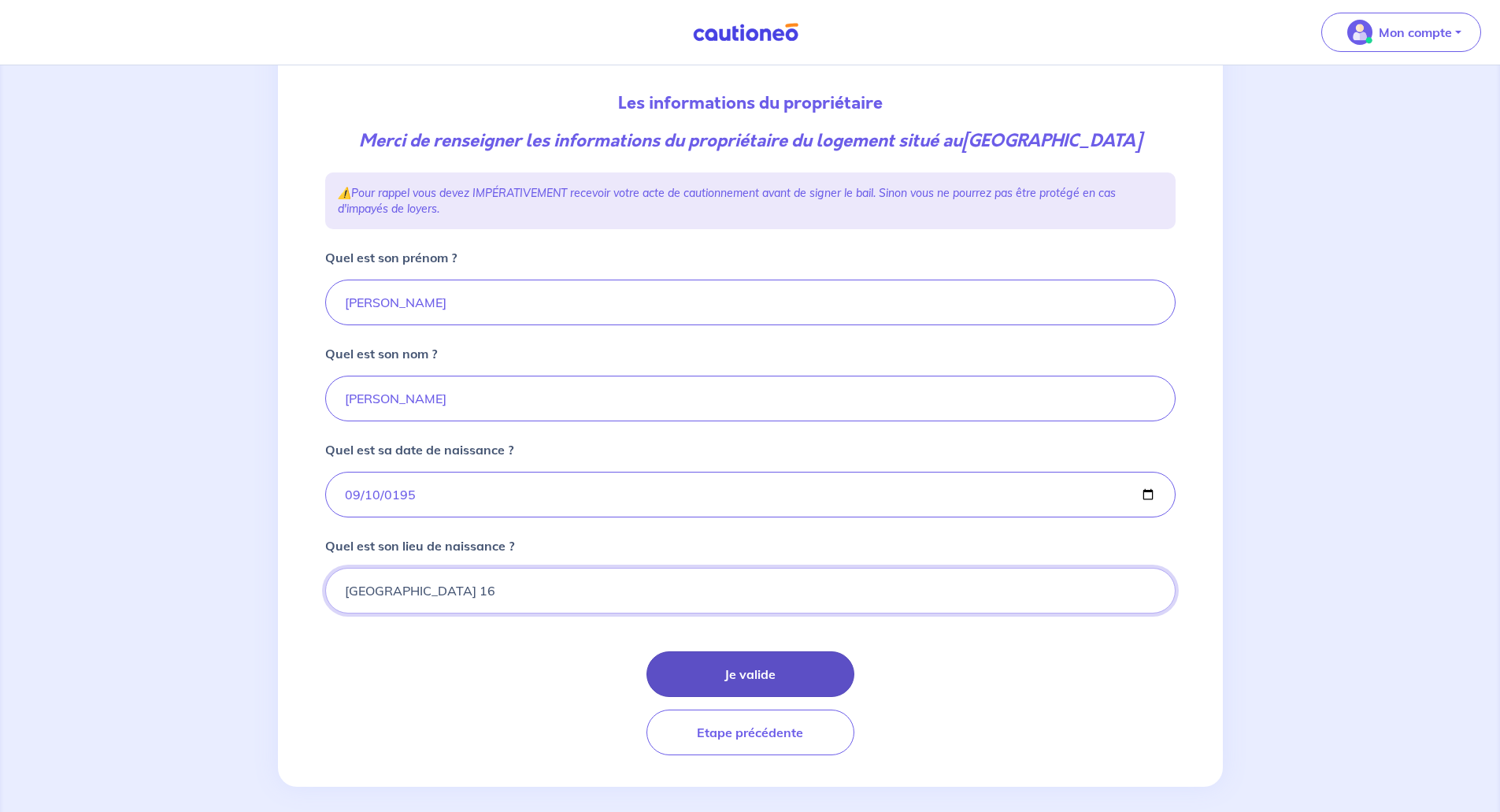
type input "[GEOGRAPHIC_DATA] 16"
click at [757, 661] on button "Je valide" at bounding box center [750, 673] width 208 height 46
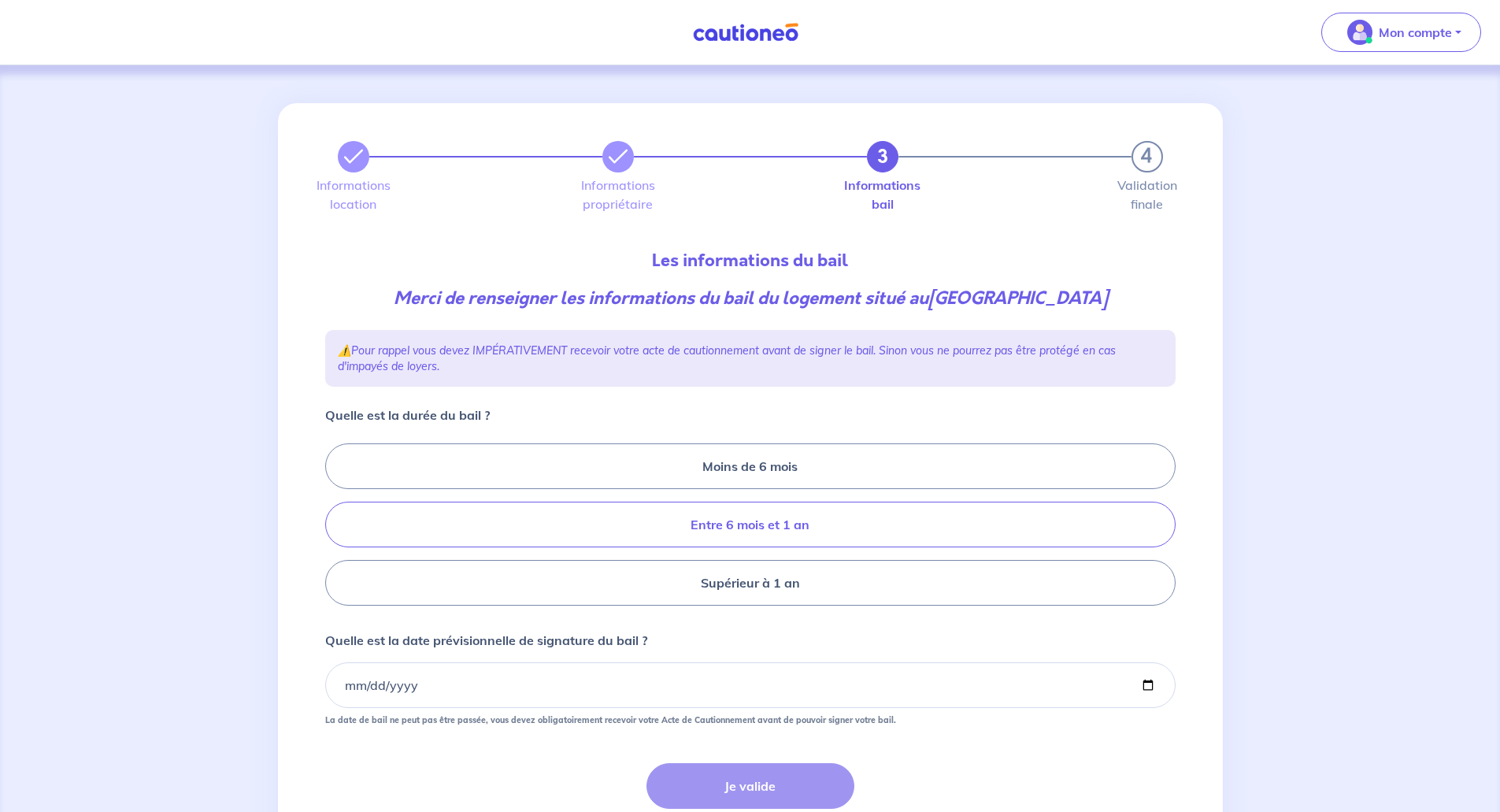
click at [755, 528] on label "Entre 6 mois et 1 an" at bounding box center [750, 524] width 850 height 46
click at [335, 528] on input "Entre 6 mois et 1 an" at bounding box center [330, 525] width 10 height 10
radio input "true"
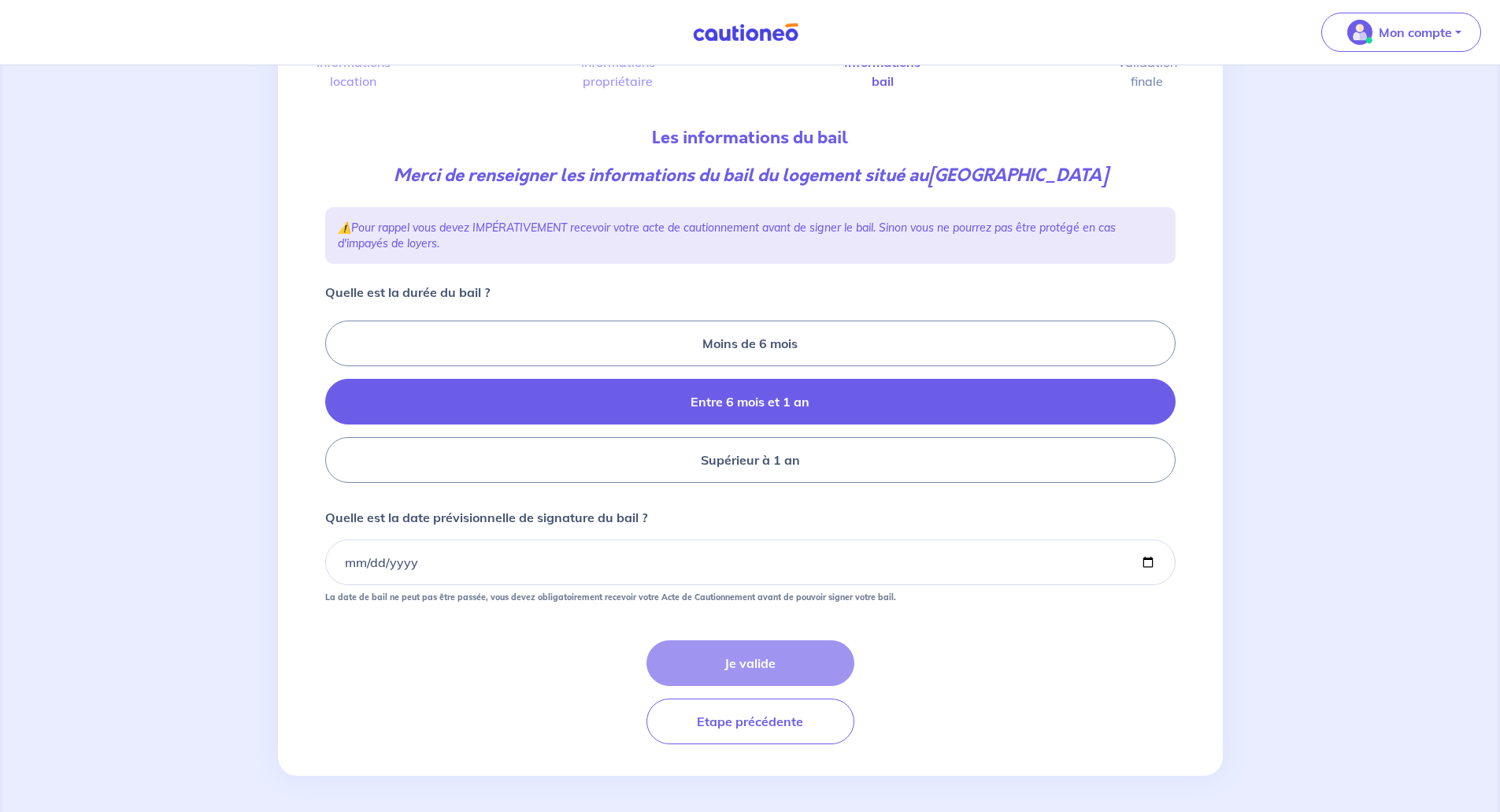
scroll to position [124, 0]
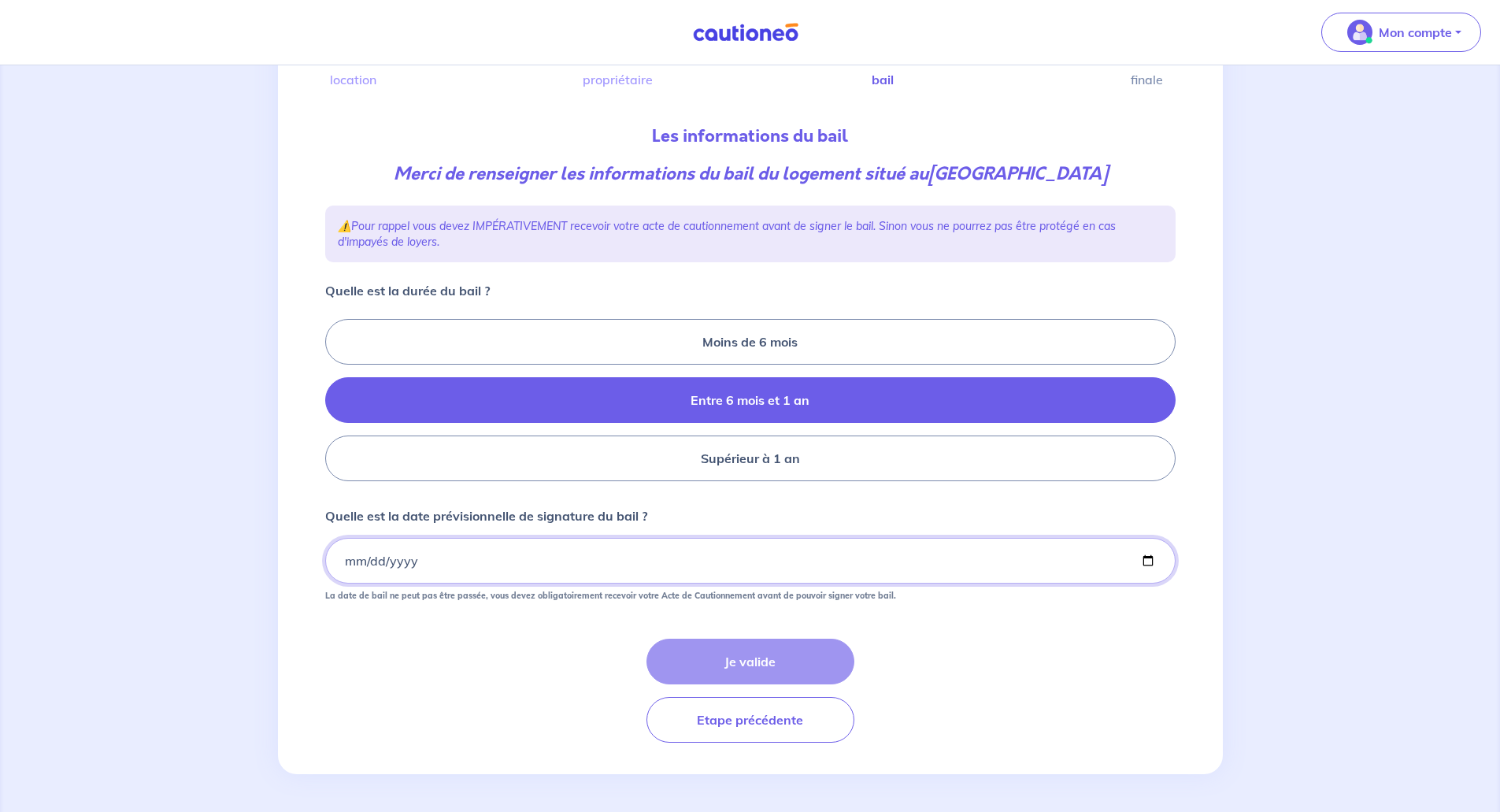
click at [344, 558] on input "Quelle est la date prévisionnelle de signature du bail ?" at bounding box center [750, 560] width 850 height 46
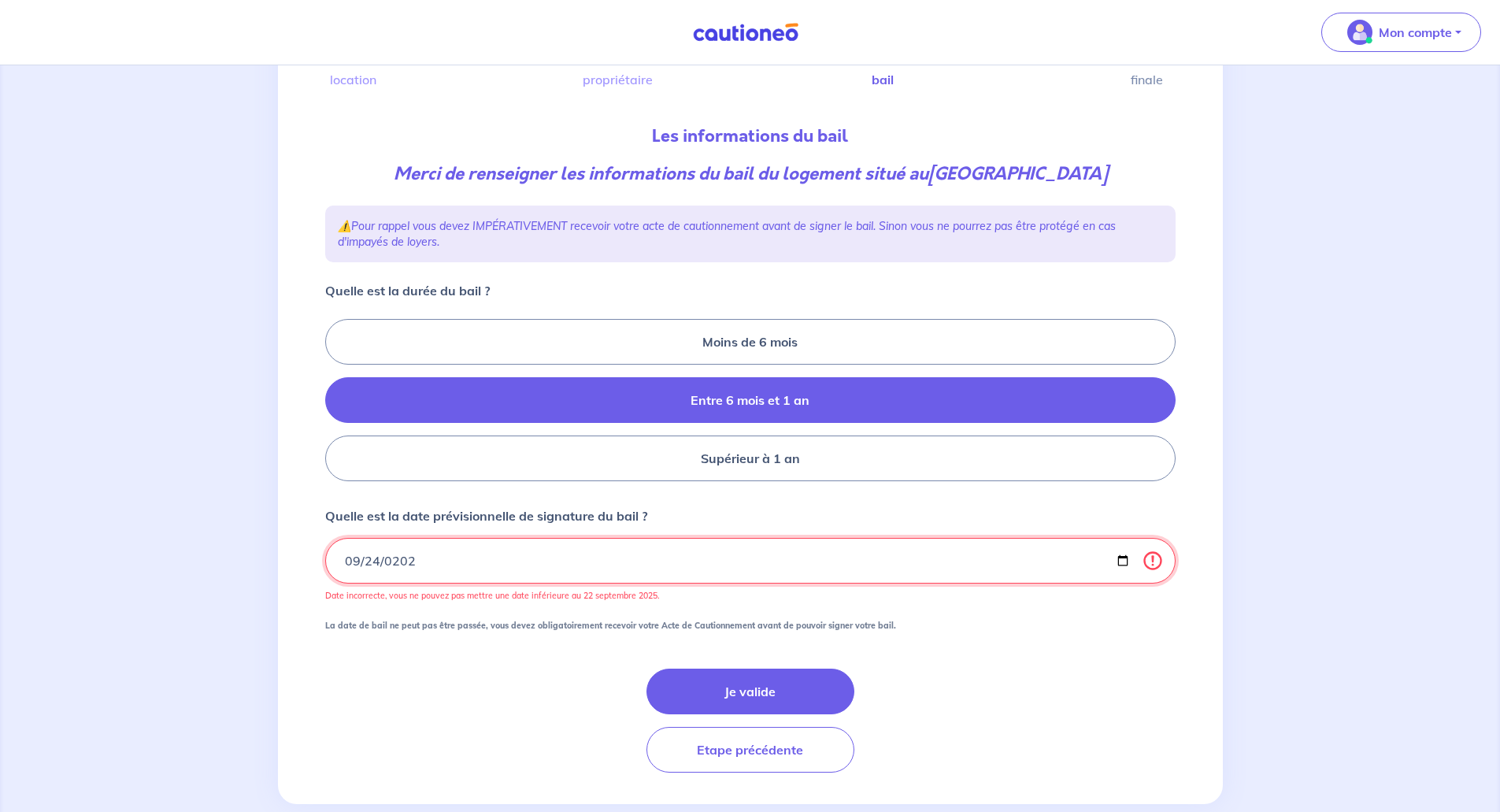
type input "[DATE]"
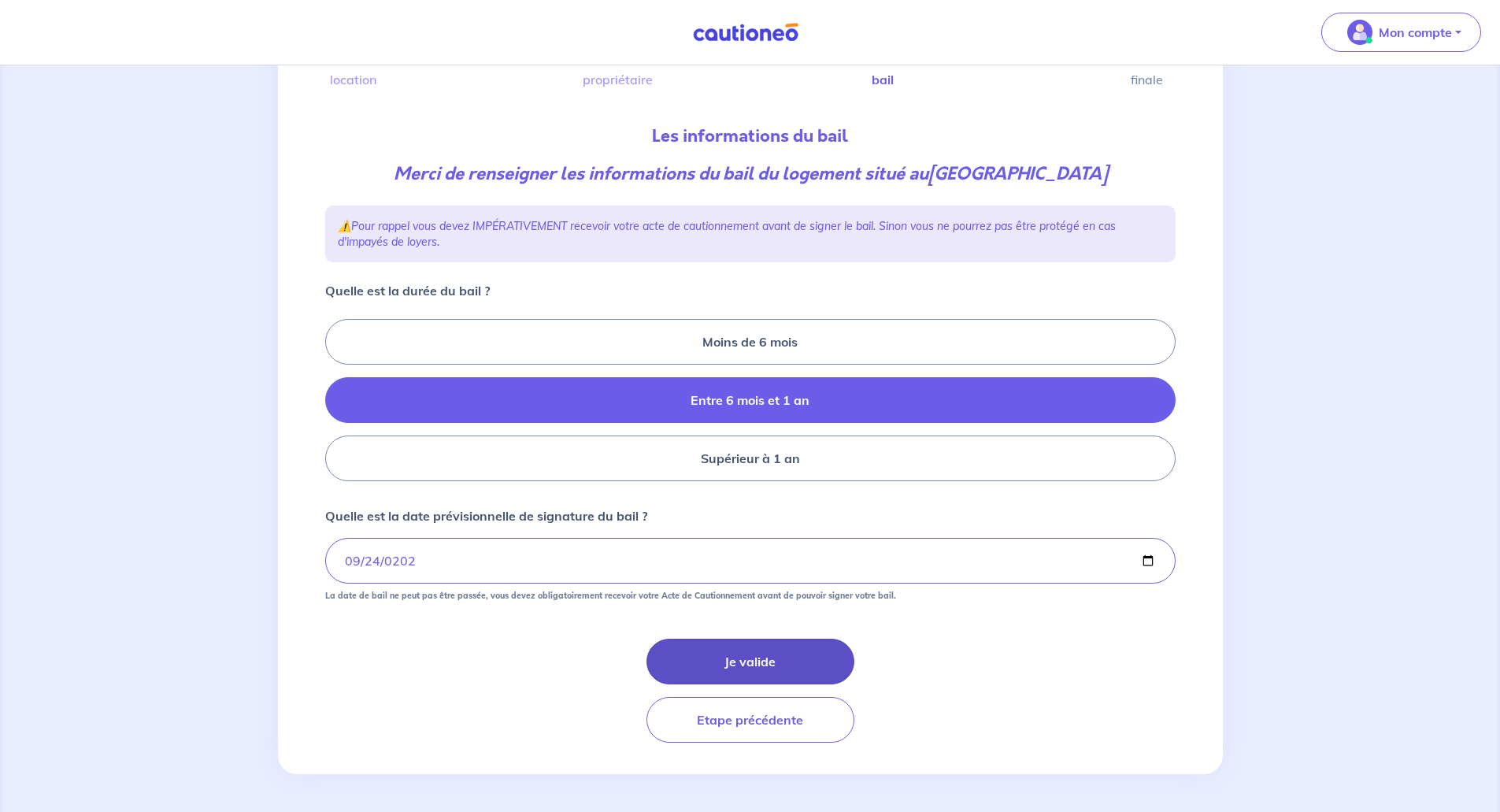
click at [740, 659] on button "Je valide" at bounding box center [750, 662] width 208 height 46
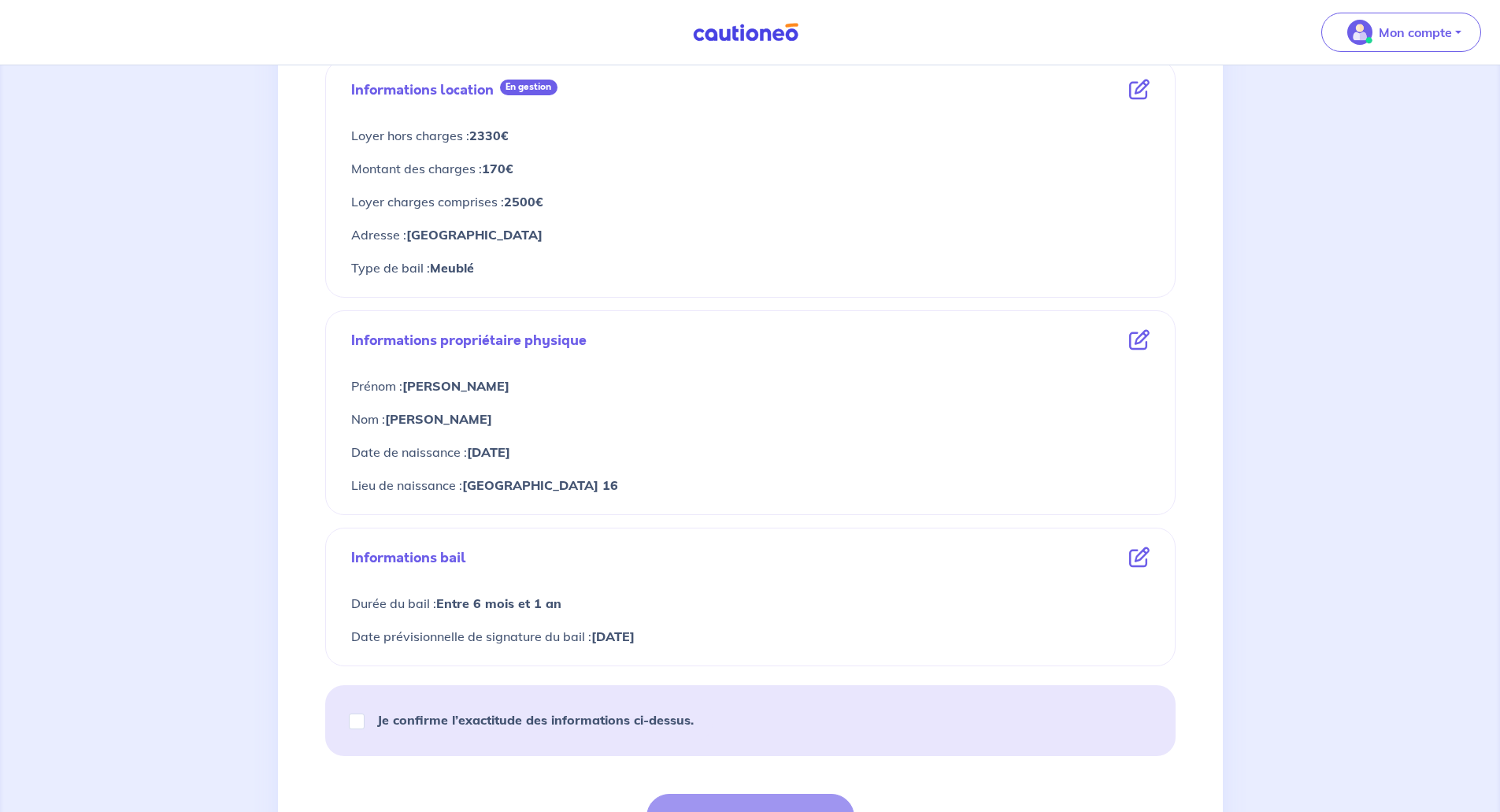
scroll to position [472, 0]
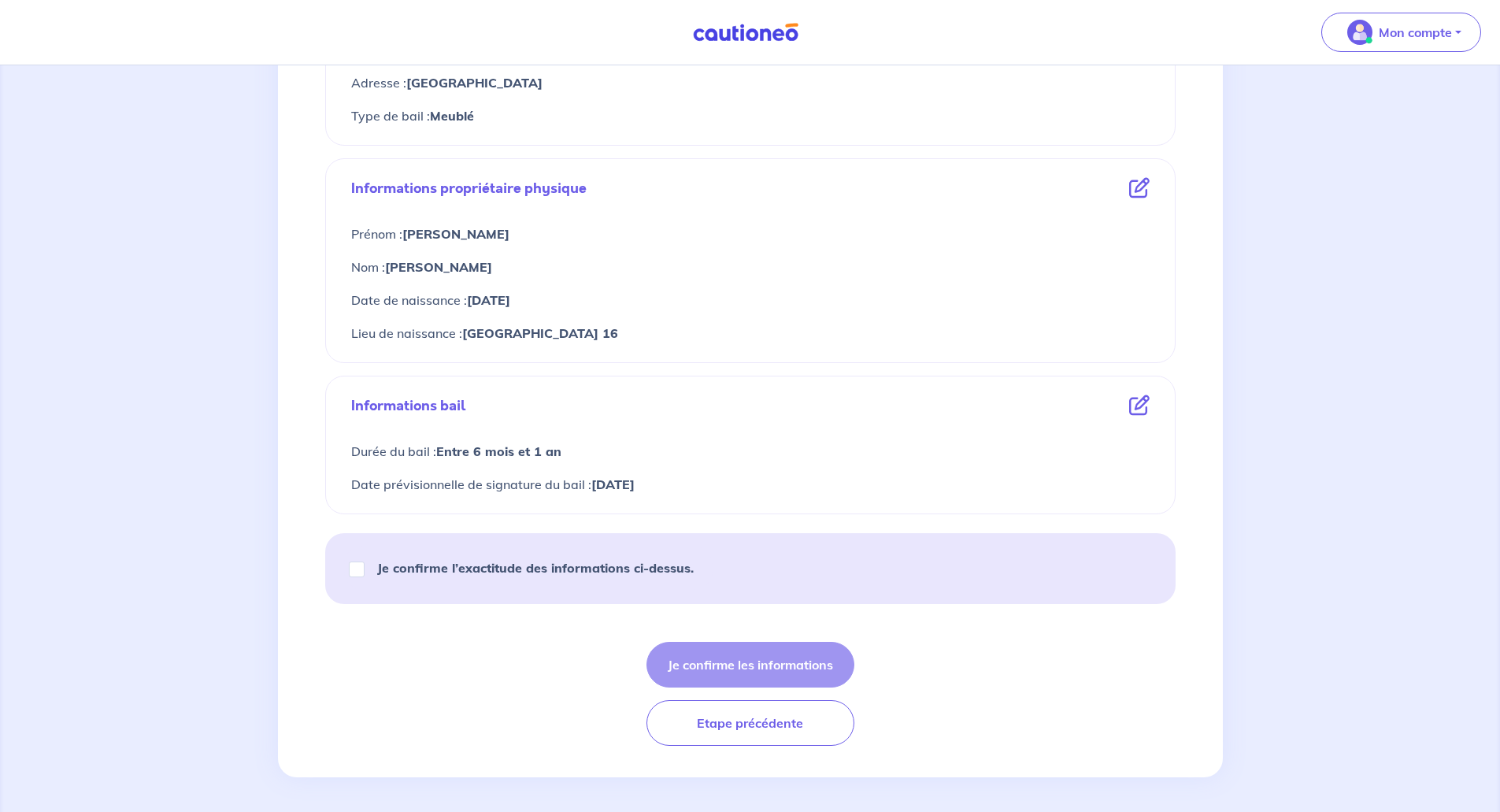
click at [347, 573] on div "Je confirme l’exactitude des informations ci-dessus." at bounding box center [528, 568] width 368 height 44
click at [354, 571] on input "Je confirme l’exactitude des informations ci-dessus." at bounding box center [357, 569] width 16 height 16
checkbox input "true"
click at [770, 662] on button "Je confirme les informations" at bounding box center [750, 664] width 208 height 46
